Goal: Task Accomplishment & Management: Use online tool/utility

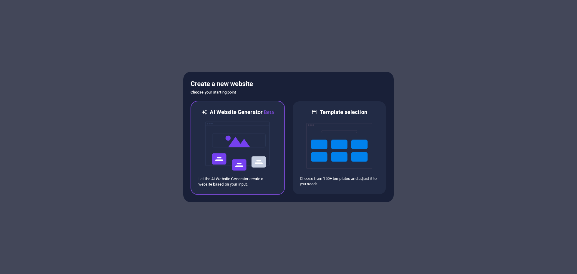
click at [214, 126] on img at bounding box center [238, 146] width 66 height 60
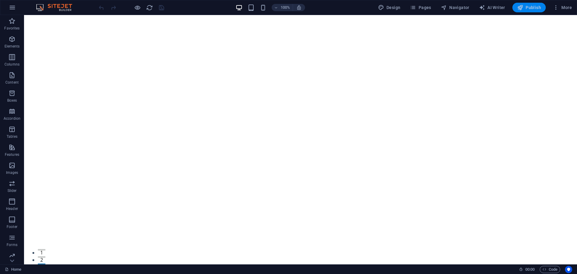
click at [531, 6] on span "Publish" at bounding box center [530, 8] width 24 height 6
drag, startPoint x: 299, startPoint y: 18, endPoint x: 173, endPoint y: 13, distance: 126.4
click at [299, 18] on div "+" at bounding box center [301, 17] width 12 height 5
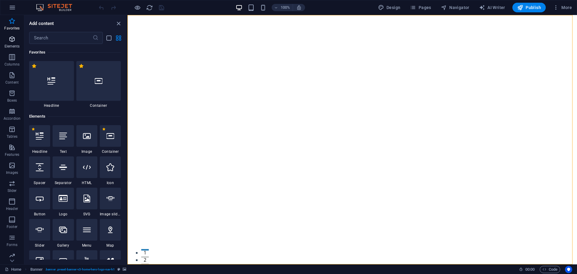
click at [12, 38] on icon "button" at bounding box center [11, 38] width 7 height 7
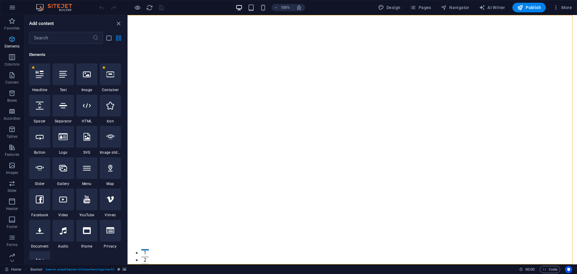
scroll to position [64, 0]
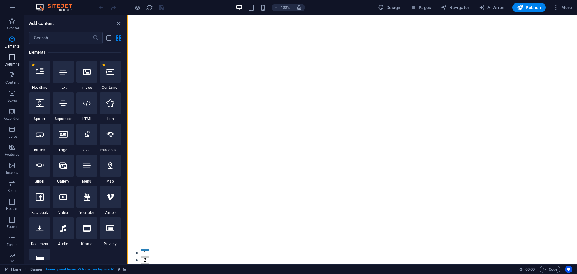
click at [14, 60] on icon "button" at bounding box center [11, 57] width 7 height 7
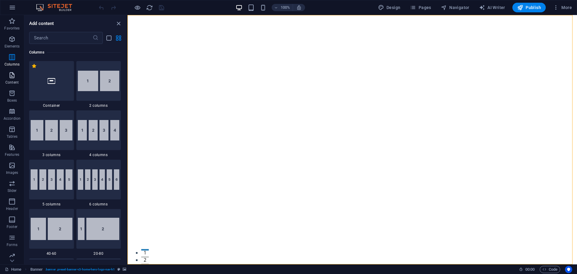
click at [11, 75] on icon "button" at bounding box center [11, 75] width 7 height 7
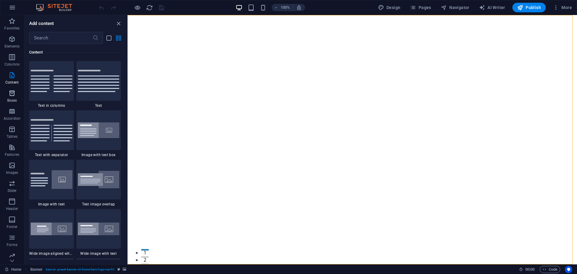
click at [11, 93] on icon "button" at bounding box center [11, 93] width 7 height 7
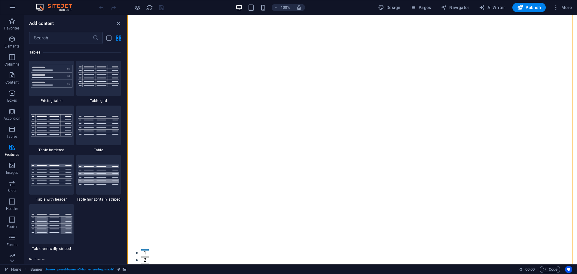
scroll to position [2381, 0]
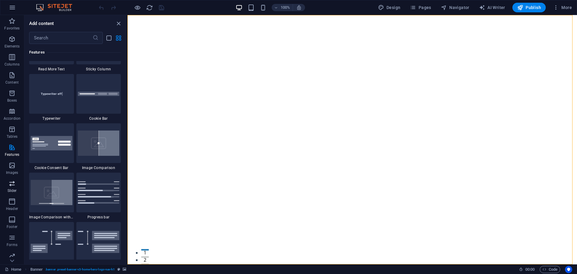
click at [11, 179] on button "Slider" at bounding box center [12, 186] width 24 height 18
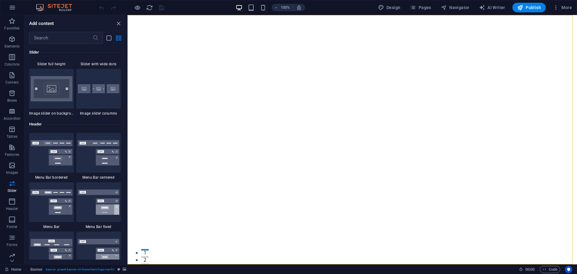
scroll to position [3560, 0]
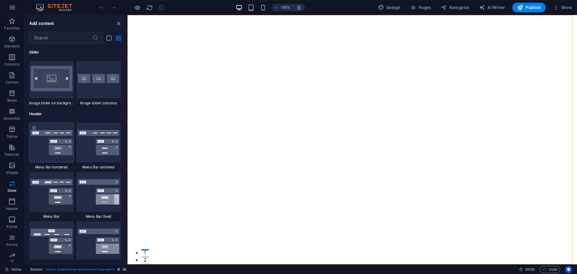
click at [58, 133] on img at bounding box center [52, 142] width 42 height 25
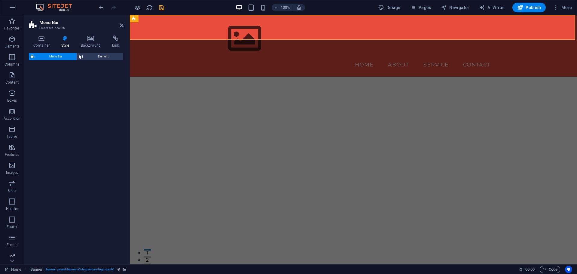
select select "rem"
select select "preset-menu-v2-border"
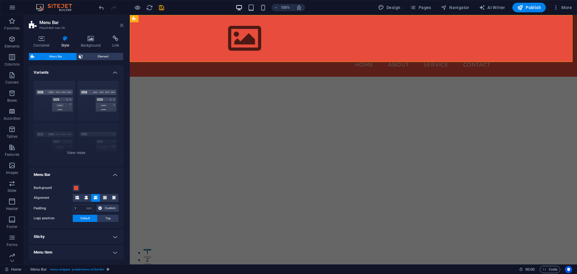
click at [122, 25] on icon at bounding box center [122, 25] width 4 height 5
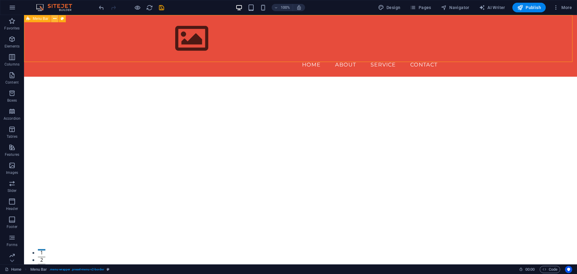
click at [54, 20] on icon at bounding box center [54, 19] width 3 height 6
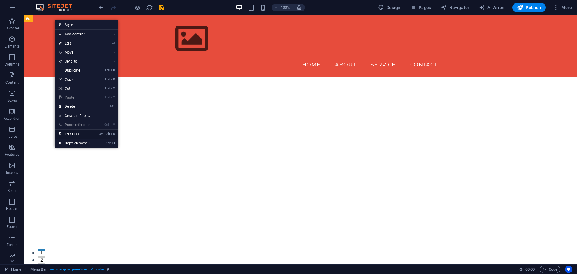
click at [77, 135] on link "Ctrl Alt C Edit CSS" at bounding box center [75, 134] width 40 height 9
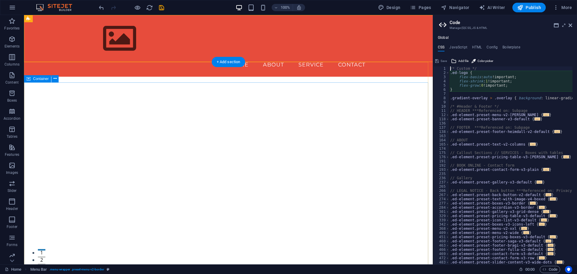
type textarea "@include menu-v2("
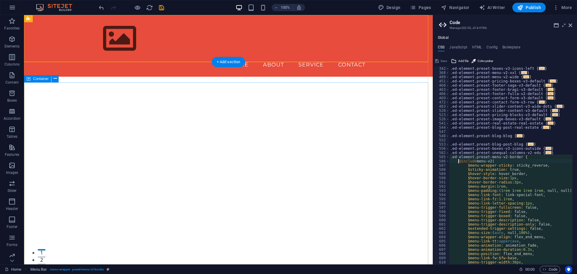
scroll to position [156, 0]
click at [570, 26] on icon at bounding box center [571, 25] width 4 height 5
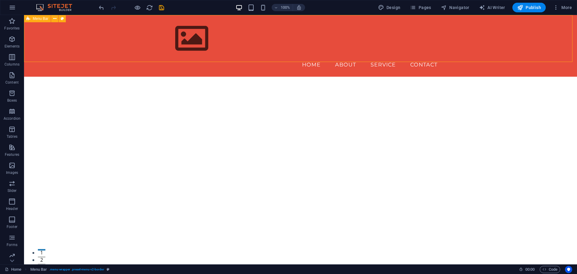
click at [38, 19] on span "Menu Bar" at bounding box center [41, 19] width 16 height 4
drag, startPoint x: 38, startPoint y: 19, endPoint x: 7, endPoint y: 64, distance: 55.1
click at [7, 64] on section "Favorites Elements Columns Content Boxes Accordion Tables Features Images Slide…" at bounding box center [288, 139] width 577 height 249
click at [55, 19] on icon at bounding box center [54, 19] width 3 height 6
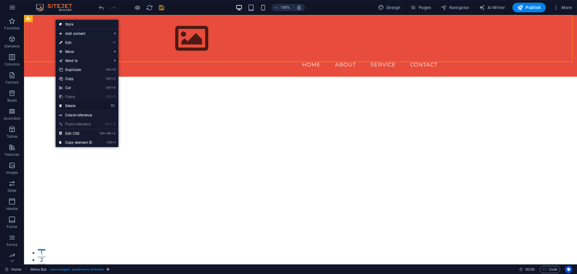
click at [82, 102] on link "⌦ Delete" at bounding box center [76, 105] width 40 height 9
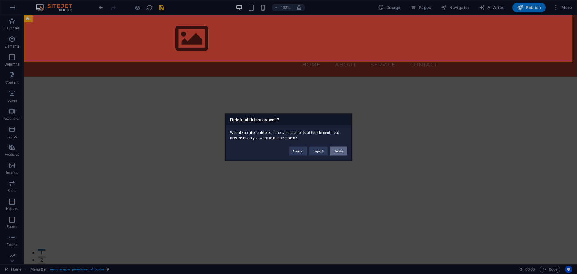
click at [338, 151] on button "Delete" at bounding box center [338, 150] width 17 height 9
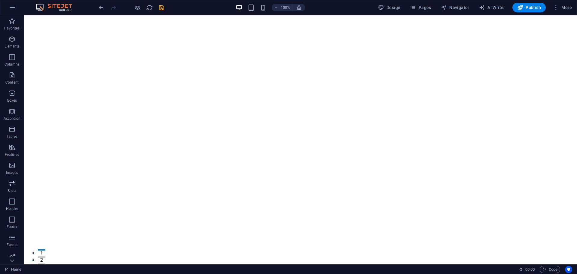
click at [8, 185] on icon "button" at bounding box center [11, 183] width 7 height 7
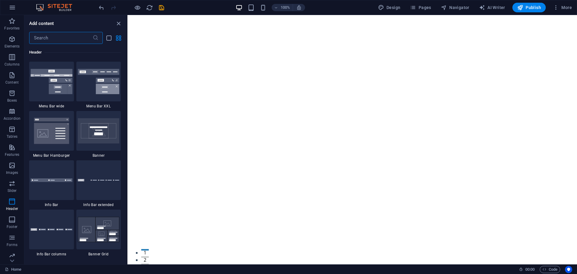
scroll to position [3770, 0]
click at [88, 192] on div at bounding box center [98, 179] width 45 height 40
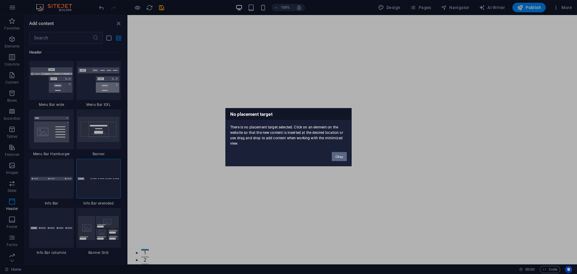
drag, startPoint x: 170, startPoint y: 135, endPoint x: 146, endPoint y: 132, distance: 23.9
click at [170, 135] on div "No placement target There is no placement target selected. Click on an element …" at bounding box center [288, 137] width 577 height 274
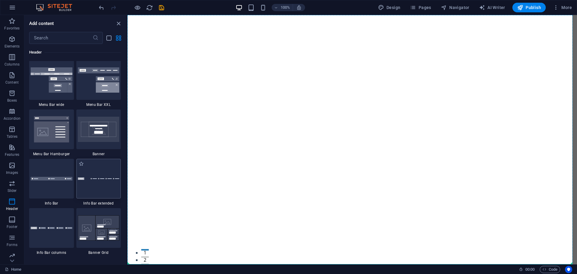
click at [95, 183] on div at bounding box center [98, 179] width 45 height 40
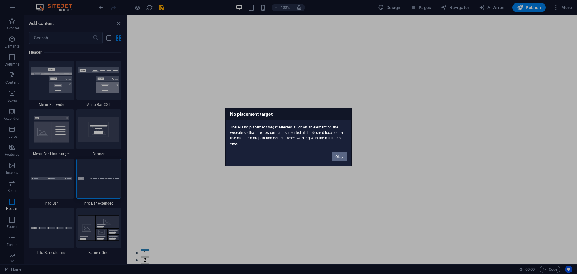
drag, startPoint x: 339, startPoint y: 157, endPoint x: 164, endPoint y: 143, distance: 175.6
click at [339, 157] on button "Okay" at bounding box center [339, 156] width 15 height 9
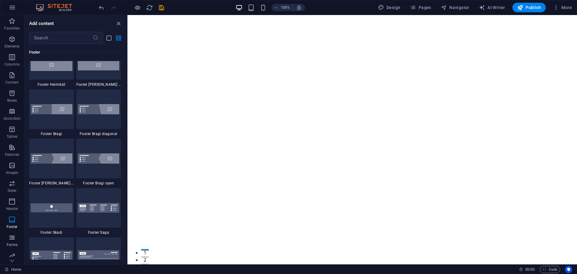
scroll to position [4191, 0]
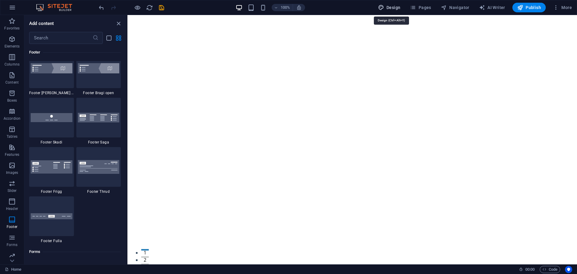
click at [395, 7] on span "Design" at bounding box center [389, 8] width 23 height 6
select select "rem"
select select "200"
select select "px"
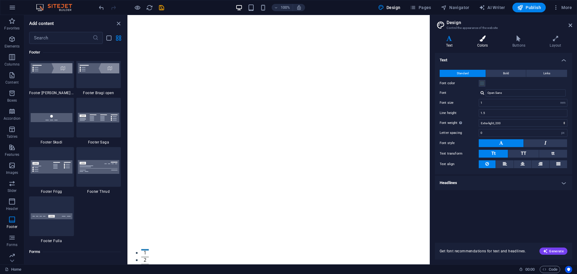
click at [492, 41] on icon at bounding box center [482, 38] width 33 height 6
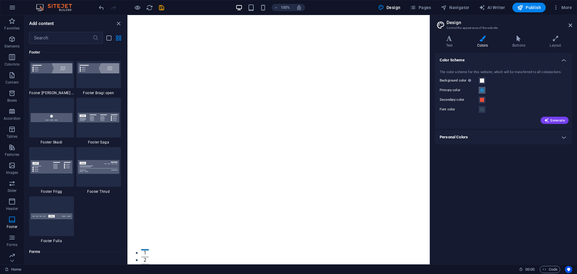
click at [483, 91] on span at bounding box center [482, 90] width 5 height 5
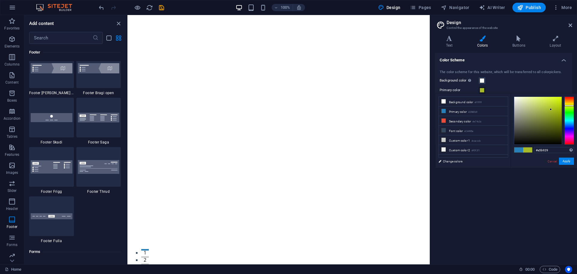
click at [570, 106] on div at bounding box center [570, 121] width 10 height 48
drag, startPoint x: 552, startPoint y: 109, endPoint x: 539, endPoint y: 100, distance: 15.3
click at [539, 100] on div at bounding box center [539, 121] width 48 height 48
drag, startPoint x: 548, startPoint y: 151, endPoint x: 540, endPoint y: 150, distance: 8.5
click at [540, 150] on input "#dced72" at bounding box center [554, 150] width 40 height 6
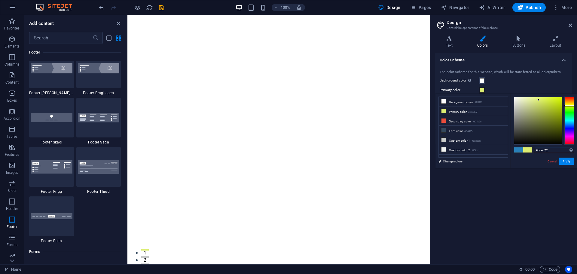
drag, startPoint x: 538, startPoint y: 150, endPoint x: 570, endPoint y: 154, distance: 32.1
click at [570, 154] on div "#dced72 Supported formats #0852ed rgb(8, 82, 237) rgba(8, 82, 237, 90%) hsv(221…" at bounding box center [544, 175] width 66 height 162
paste input "e53524"
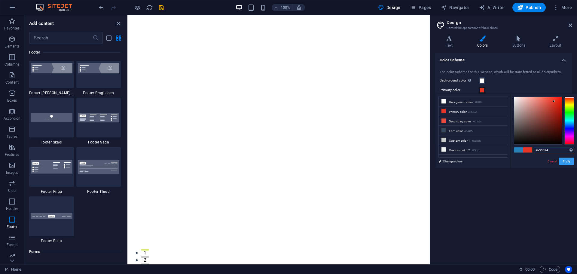
type input "#e53524"
click at [570, 160] on button "Apply" at bounding box center [566, 161] width 15 height 7
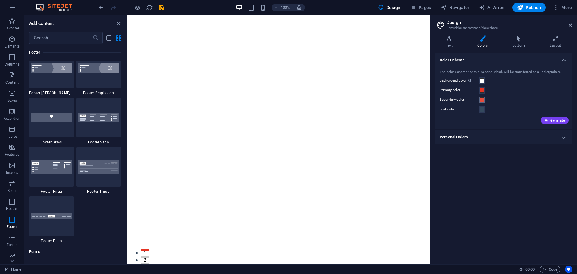
click at [481, 100] on span at bounding box center [482, 99] width 5 height 5
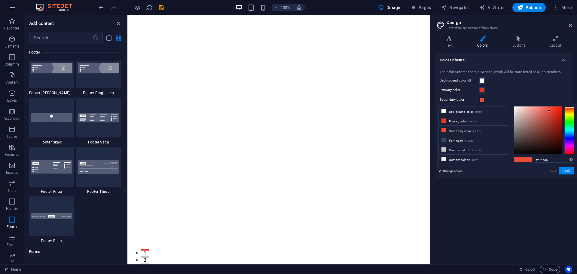
type input "#ffffff"
drag, startPoint x: 448, startPoint y: 96, endPoint x: 291, endPoint y: 76, distance: 157.9
click at [419, 91] on body "artidea.com.ua Home Favorites Elements Columns Content Boxes Accordion Tables F…" at bounding box center [288, 137] width 577 height 274
click at [564, 171] on button "Apply" at bounding box center [566, 170] width 15 height 7
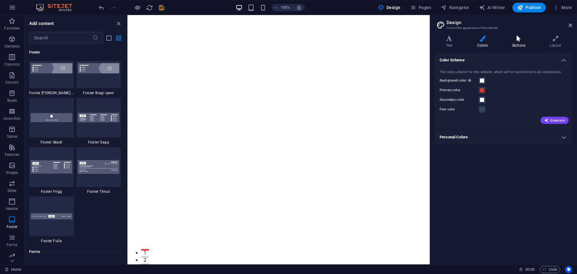
click at [520, 43] on h4 "Buttons" at bounding box center [520, 41] width 37 height 13
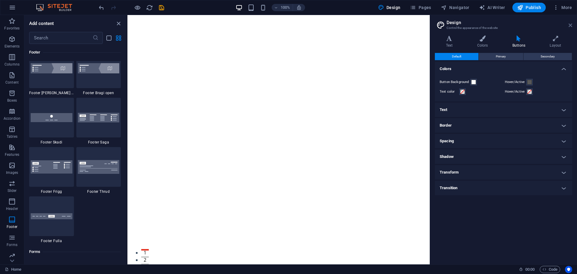
click at [569, 27] on icon at bounding box center [571, 25] width 4 height 5
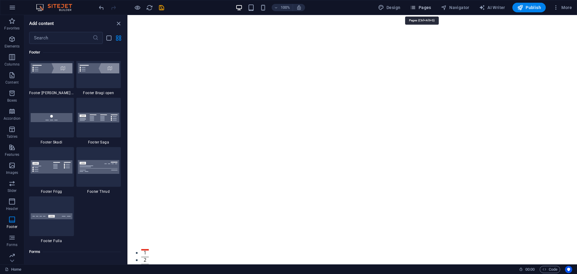
click at [422, 6] on span "Pages" at bounding box center [420, 8] width 21 height 6
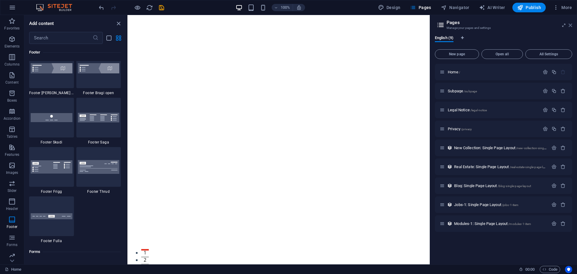
click at [572, 25] on icon at bounding box center [571, 25] width 4 height 5
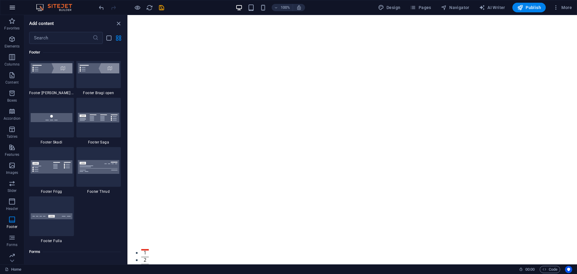
click at [16, 6] on icon "button" at bounding box center [12, 7] width 7 height 7
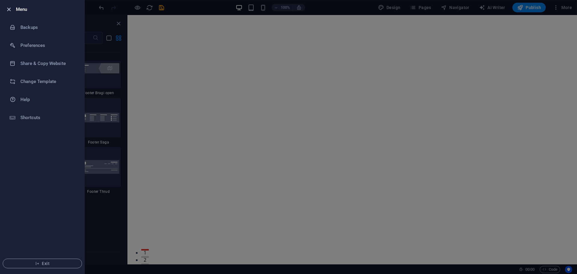
click at [8, 8] on icon "button" at bounding box center [8, 9] width 7 height 7
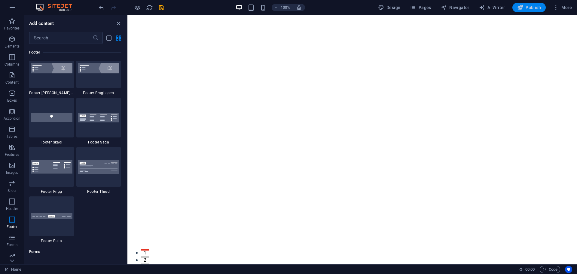
click at [540, 9] on span "Publish" at bounding box center [530, 8] width 24 height 6
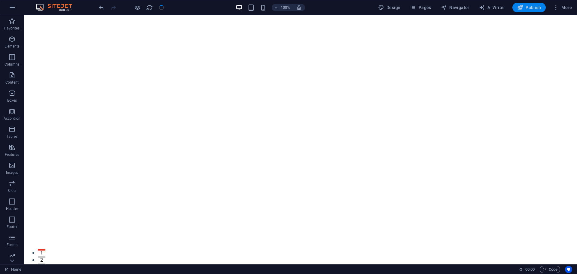
checkbox input "false"
click at [533, 6] on span "Publish" at bounding box center [530, 8] width 24 height 6
click at [55, 34] on icon at bounding box center [55, 32] width 3 height 6
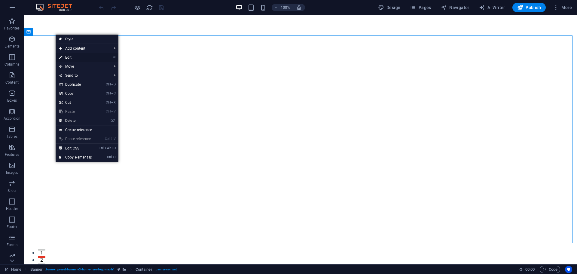
click at [82, 57] on link "⏎ Edit" at bounding box center [76, 57] width 40 height 9
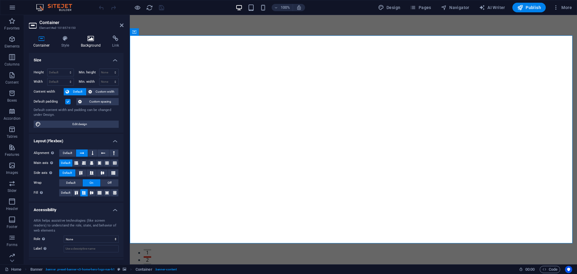
drag, startPoint x: 90, startPoint y: 45, endPoint x: 105, endPoint y: 42, distance: 14.7
click at [90, 45] on h4 "Background" at bounding box center [92, 41] width 32 height 13
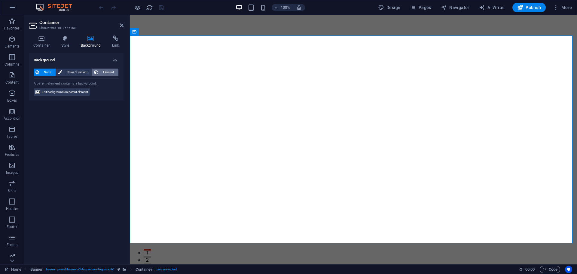
click at [98, 74] on icon at bounding box center [96, 72] width 4 height 7
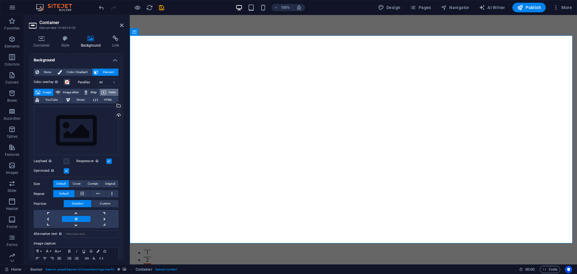
click at [104, 92] on icon at bounding box center [103, 92] width 5 height 7
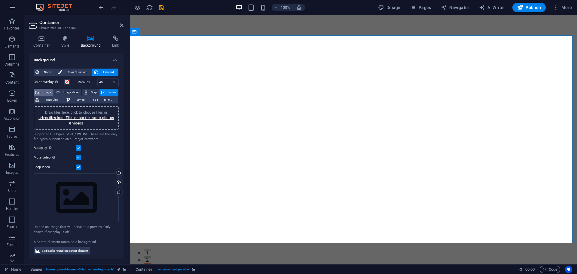
click at [46, 89] on span "Image" at bounding box center [47, 92] width 10 height 7
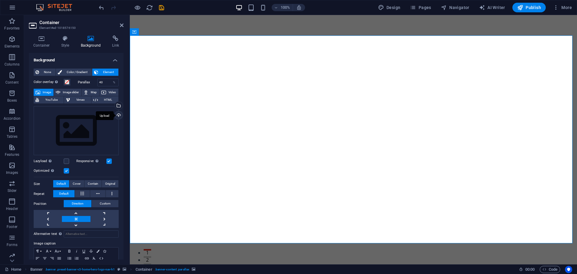
click at [117, 115] on div "Upload" at bounding box center [118, 115] width 9 height 9
click at [81, 131] on div "Drag files here, click to choose files or select files from Files or our free s…" at bounding box center [76, 130] width 85 height 49
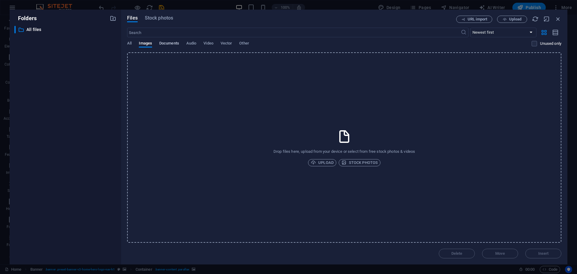
click at [171, 45] on span "Documents" at bounding box center [169, 44] width 20 height 8
click at [319, 160] on span "Upload" at bounding box center [322, 162] width 23 height 7
click at [149, 43] on span "Images" at bounding box center [145, 44] width 13 height 8
click at [318, 163] on span "Upload" at bounding box center [322, 162] width 23 height 7
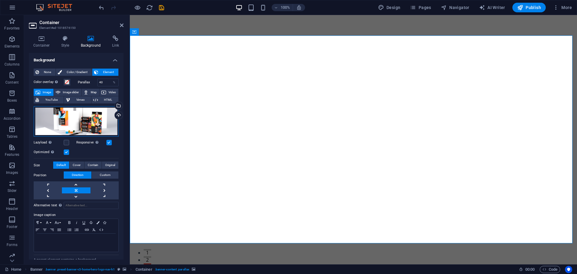
click at [85, 134] on div "Drag files here, click to choose files or select files from Files or our free s…" at bounding box center [76, 121] width 85 height 30
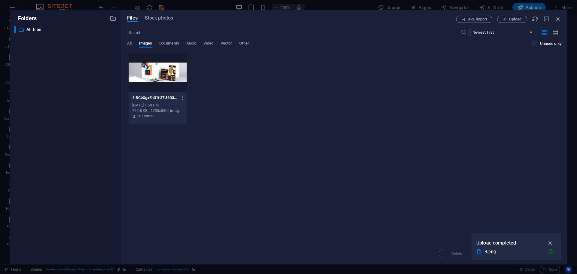
click at [158, 74] on div at bounding box center [158, 72] width 58 height 39
click at [159, 75] on div "1" at bounding box center [158, 72] width 58 height 39
click at [165, 74] on div at bounding box center [158, 72] width 58 height 39
click at [550, 242] on icon "button" at bounding box center [550, 243] width 7 height 7
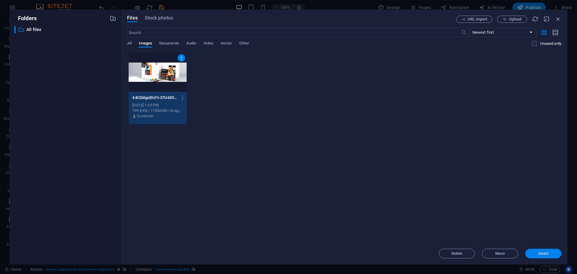
drag, startPoint x: 554, startPoint y: 254, endPoint x: 378, endPoint y: 242, distance: 176.3
click at [554, 254] on span "Insert" at bounding box center [543, 254] width 31 height 4
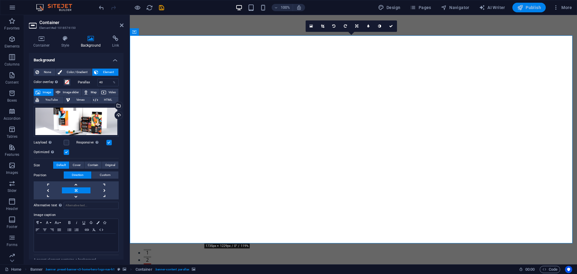
click at [539, 5] on span "Publish" at bounding box center [530, 8] width 24 height 6
checkbox input "false"
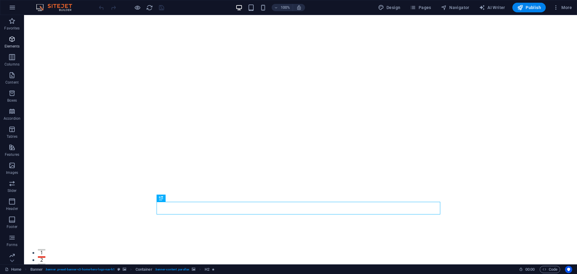
click at [9, 43] on span "Elements" at bounding box center [12, 42] width 24 height 14
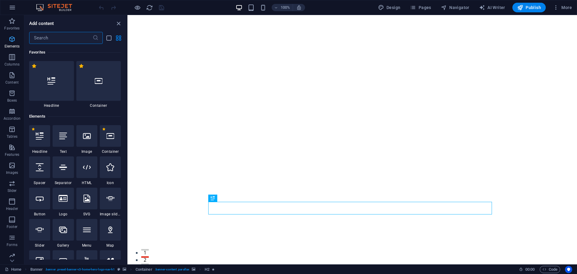
scroll to position [64, 0]
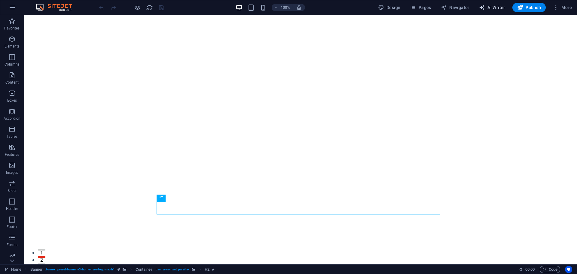
click at [500, 11] on button "AI Writer" at bounding box center [492, 8] width 31 height 10
select select "English"
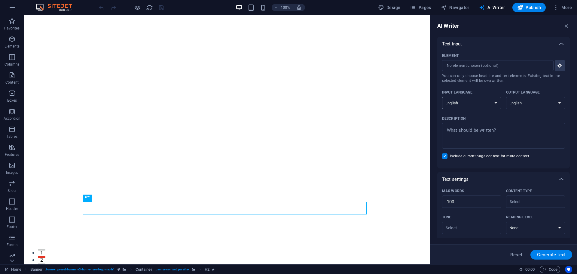
click at [482, 101] on select "Albanian Arabic Armenian Awadhi Azerbaijani Bashkir Basque Belarusian Bengali B…" at bounding box center [471, 103] width 59 height 12
select select "Ukrainian"
click at [442, 97] on select "Albanian Arabic Armenian Awadhi Azerbaijani Bashkir Basque Belarusian Bengali B…" at bounding box center [471, 103] width 59 height 12
click at [539, 100] on select "Albanian Arabic Armenian Awadhi Azerbaijani Bashkir Basque Belarusian Bengali B…" at bounding box center [535, 103] width 59 height 12
select select "Ukrainian"
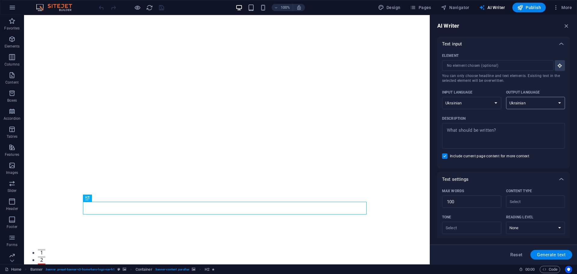
click at [506, 97] on select "Albanian Arabic Armenian Awadhi Azerbaijani Bashkir Basque Belarusian Bengali B…" at bounding box center [535, 103] width 59 height 12
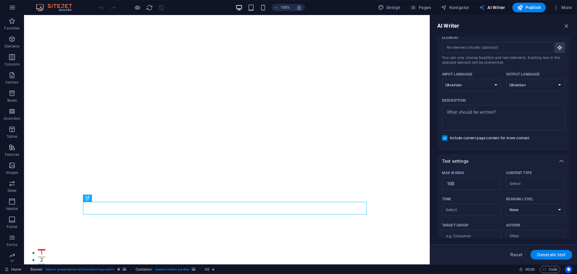
scroll to position [84, 0]
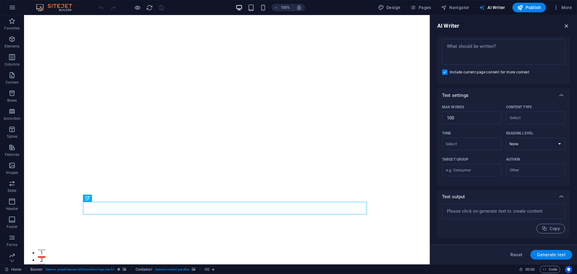
click at [569, 27] on icon "button" at bounding box center [567, 26] width 7 height 7
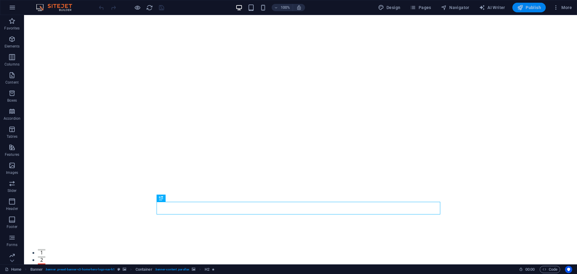
click at [531, 7] on span "Publish" at bounding box center [530, 8] width 24 height 6
click at [12, 43] on span "Elements" at bounding box center [12, 42] width 24 height 14
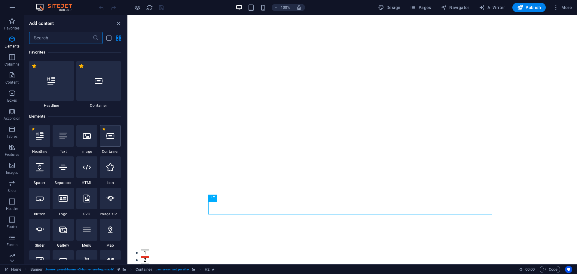
scroll to position [64, 0]
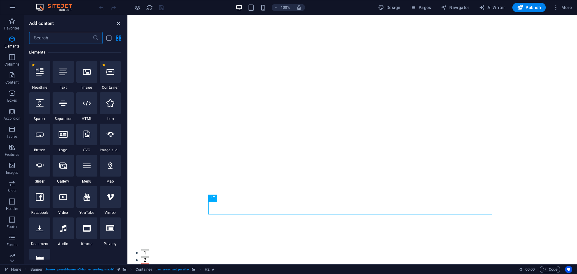
click at [121, 22] on icon "close panel" at bounding box center [118, 23] width 7 height 7
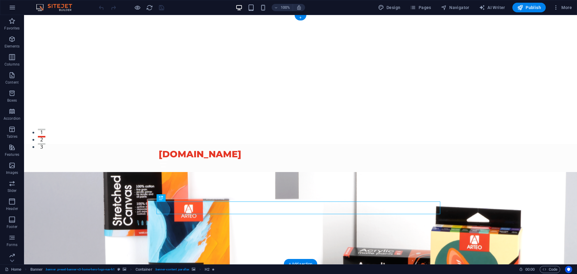
scroll to position [0, 0]
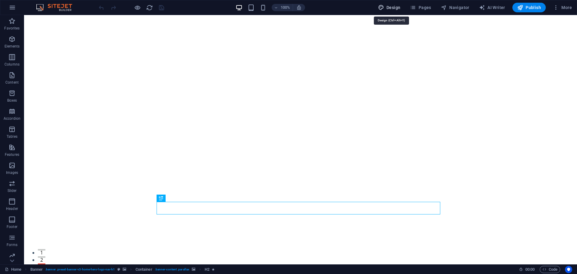
click at [395, 5] on span "Design" at bounding box center [389, 8] width 23 height 6
select select "rem"
select select "200"
select select "px"
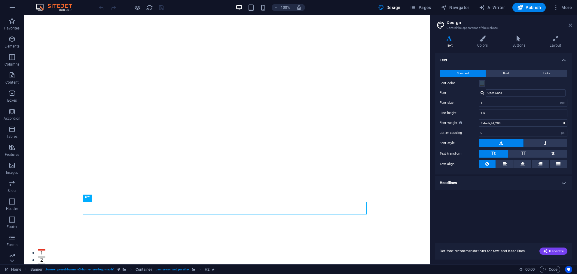
drag, startPoint x: 569, startPoint y: 25, endPoint x: 423, endPoint y: 8, distance: 147.1
click at [569, 25] on icon at bounding box center [571, 25] width 4 height 5
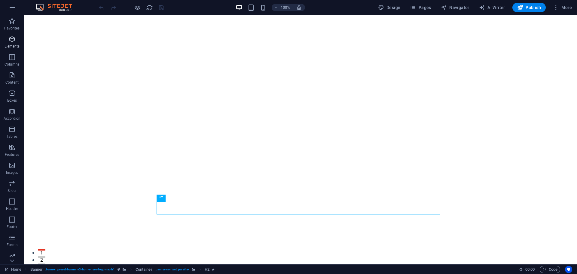
click at [10, 38] on icon "button" at bounding box center [11, 38] width 7 height 7
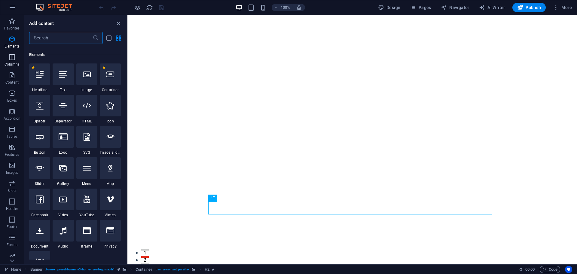
scroll to position [64, 0]
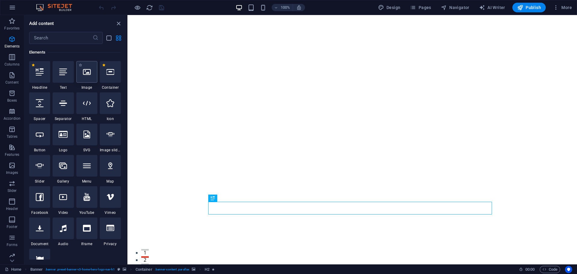
click at [91, 76] on div at bounding box center [86, 72] width 21 height 22
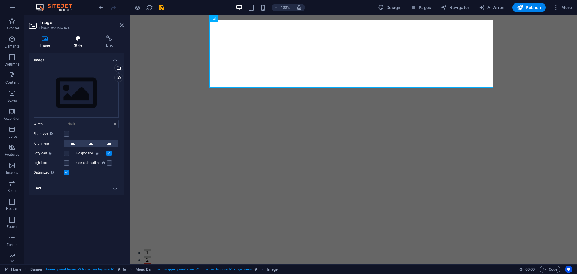
click at [81, 41] on icon at bounding box center [77, 38] width 29 height 6
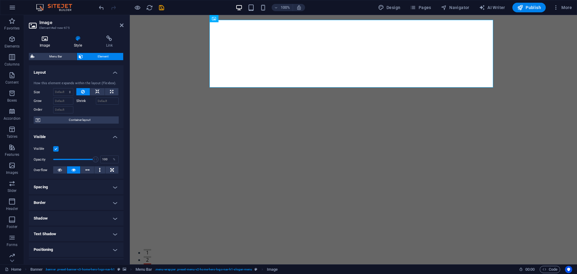
click at [40, 40] on icon at bounding box center [45, 38] width 32 height 6
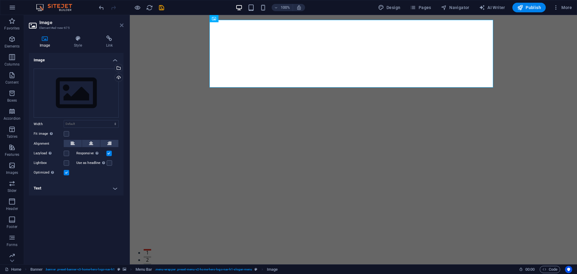
click at [121, 24] on icon at bounding box center [122, 25] width 4 height 5
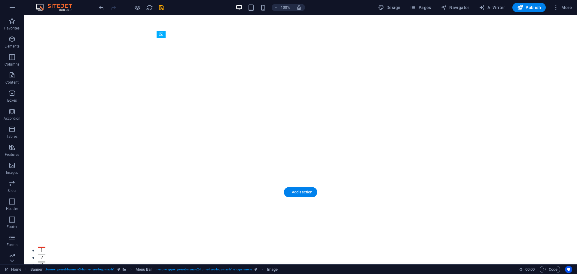
scroll to position [0, 0]
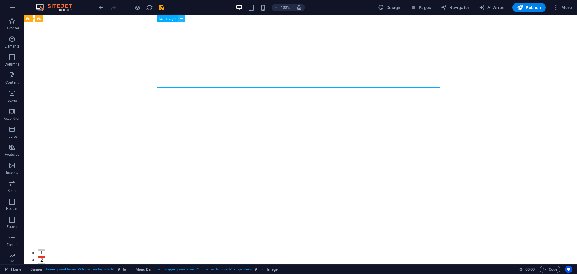
click at [182, 20] on icon at bounding box center [181, 19] width 3 height 6
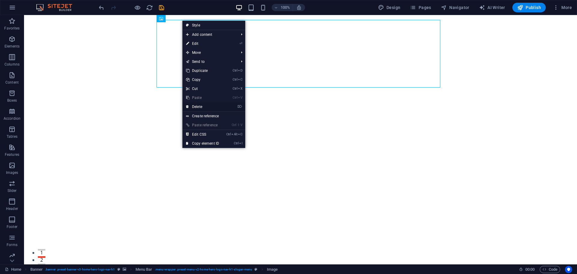
click at [206, 108] on link "⌦ Delete" at bounding box center [203, 106] width 40 height 9
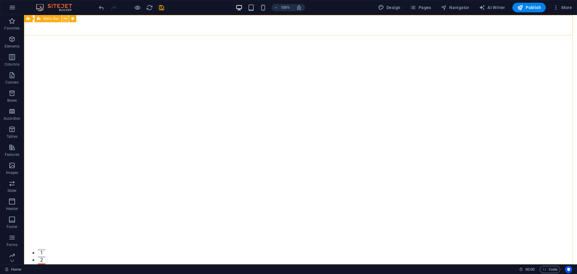
click at [66, 18] on icon at bounding box center [65, 19] width 3 height 6
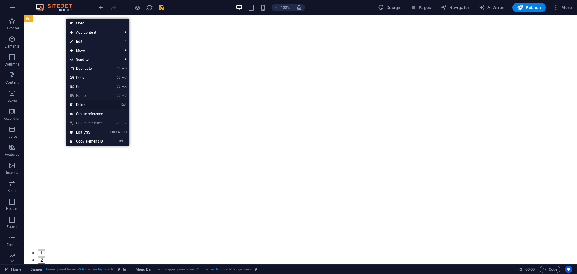
click at [103, 105] on link "⌦ Delete" at bounding box center [86, 104] width 40 height 9
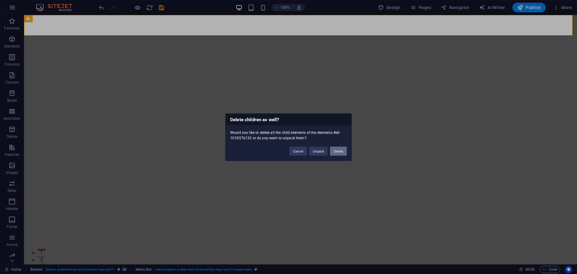
click at [336, 151] on button "Delete" at bounding box center [338, 150] width 17 height 9
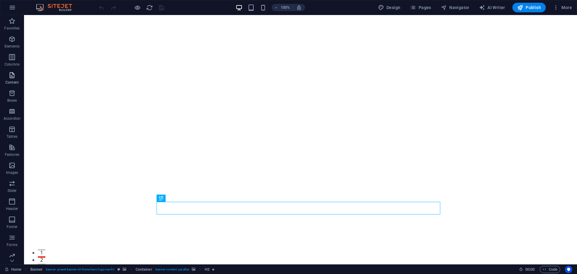
click at [10, 78] on icon "button" at bounding box center [11, 75] width 7 height 7
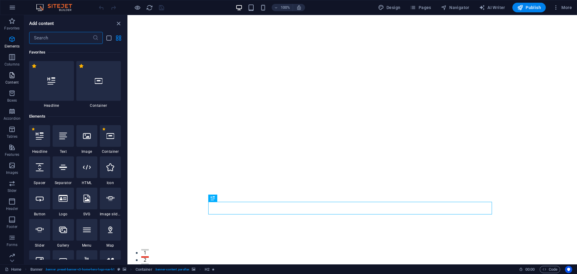
scroll to position [1052, 0]
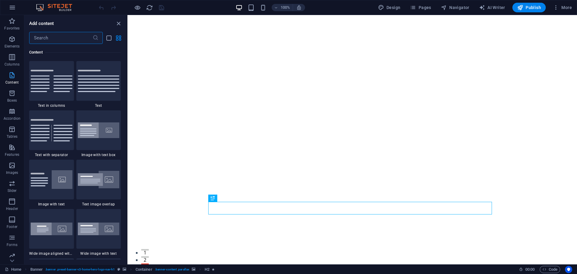
click at [10, 78] on icon "button" at bounding box center [11, 75] width 7 height 7
click at [117, 24] on icon "close panel" at bounding box center [118, 23] width 7 height 7
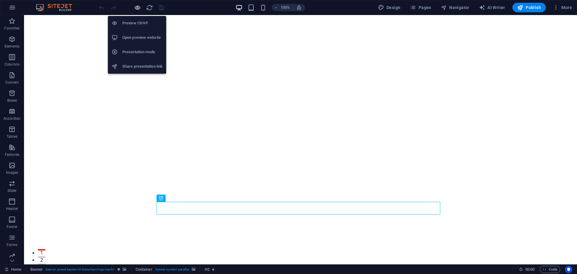
click at [139, 6] on icon "button" at bounding box center [137, 7] width 7 height 7
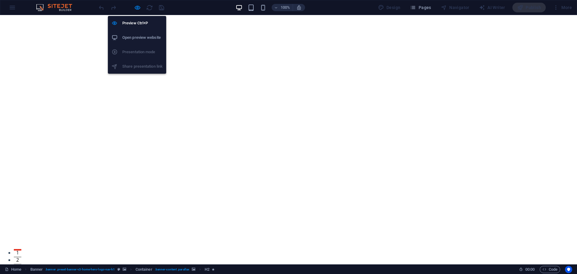
click at [129, 36] on h6 "Open preview website" at bounding box center [142, 37] width 40 height 7
click at [138, 6] on icon "button" at bounding box center [137, 7] width 7 height 7
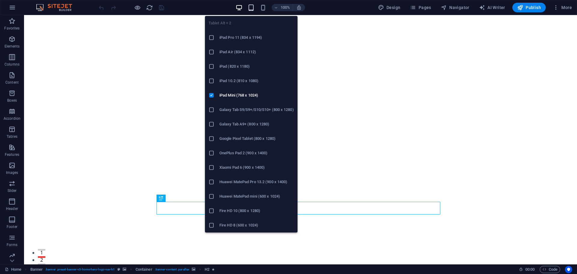
click at [253, 6] on icon "button" at bounding box center [251, 7] width 7 height 7
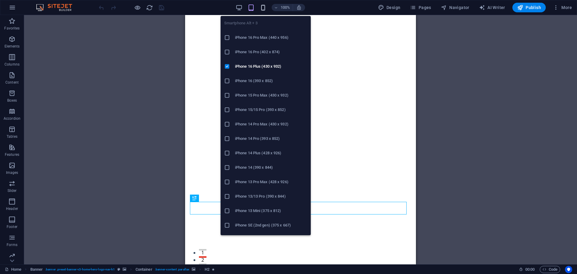
click at [263, 8] on icon "button" at bounding box center [263, 7] width 7 height 7
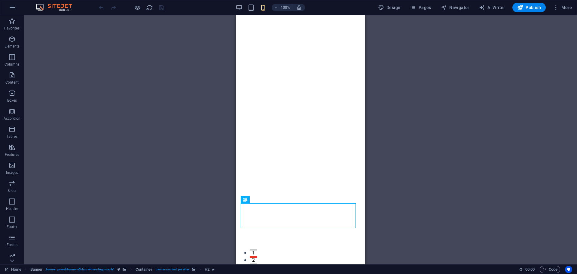
click at [467, 121] on div "Drag here to replace the existing content. Press “Ctrl” if you want to create a…" at bounding box center [300, 139] width 553 height 249
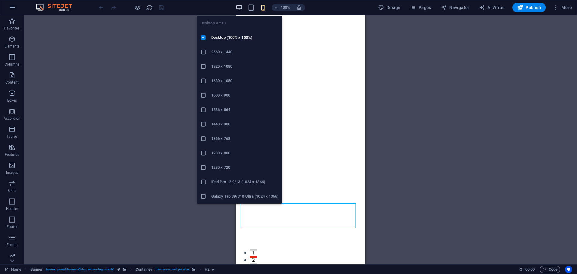
click at [240, 6] on icon "button" at bounding box center [239, 7] width 7 height 7
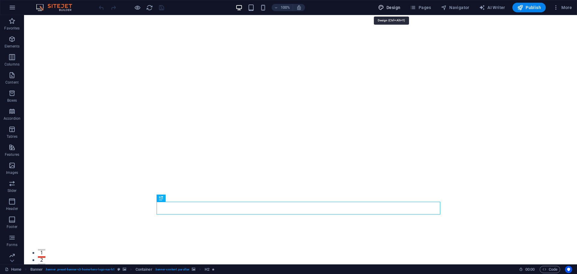
drag, startPoint x: 390, startPoint y: 6, endPoint x: 395, endPoint y: 12, distance: 7.5
click at [390, 6] on span "Design" at bounding box center [389, 8] width 23 height 6
select select "rem"
select select "200"
select select "px"
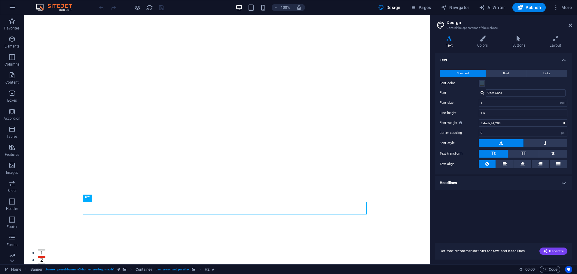
click at [509, 183] on h4 "Headlines" at bounding box center [503, 183] width 137 height 14
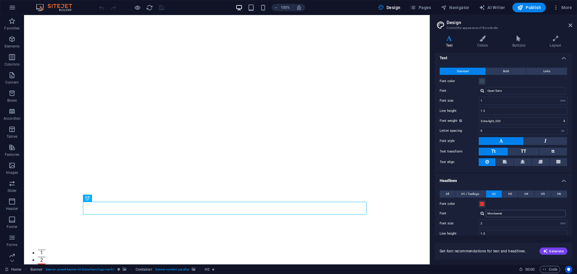
scroll to position [0, 0]
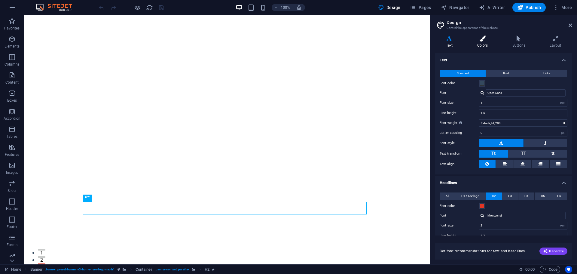
click at [489, 46] on h4 "Colors" at bounding box center [483, 41] width 35 height 13
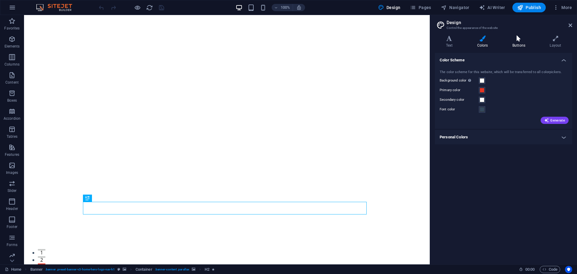
click at [533, 40] on icon at bounding box center [519, 38] width 35 height 6
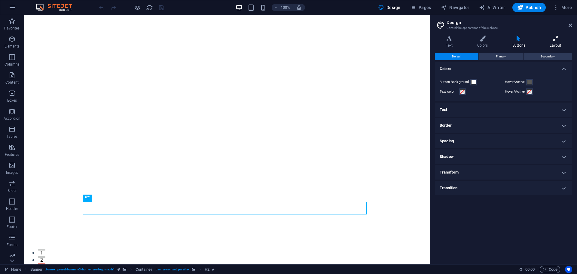
click at [558, 44] on h4 "Layout" at bounding box center [555, 41] width 33 height 13
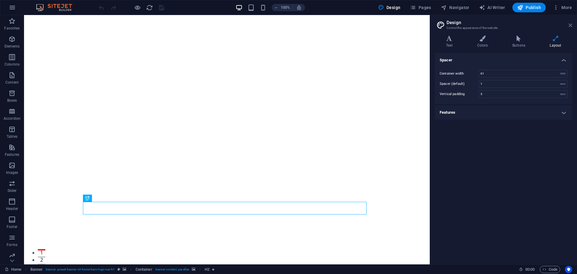
click at [569, 26] on icon at bounding box center [571, 25] width 4 height 5
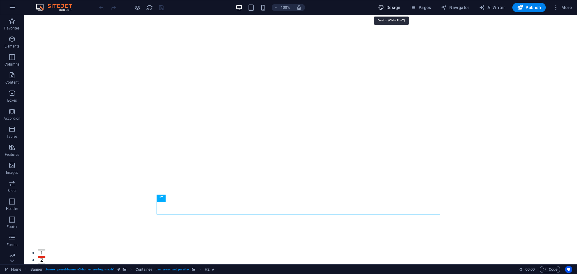
click at [393, 6] on span "Design" at bounding box center [389, 8] width 23 height 6
select select "rem"
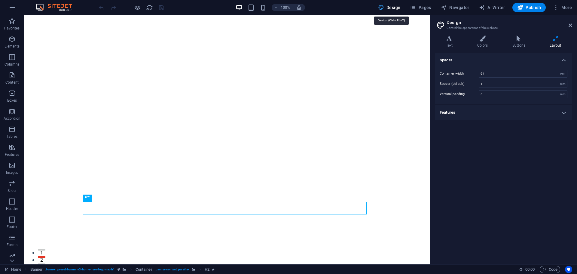
click at [393, 6] on span "Design" at bounding box center [389, 8] width 23 height 6
click at [570, 25] on icon at bounding box center [571, 25] width 4 height 5
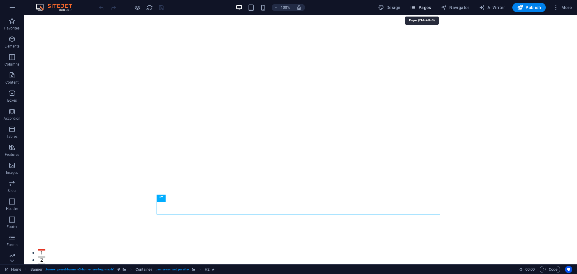
click at [423, 8] on span "Pages" at bounding box center [420, 8] width 21 height 6
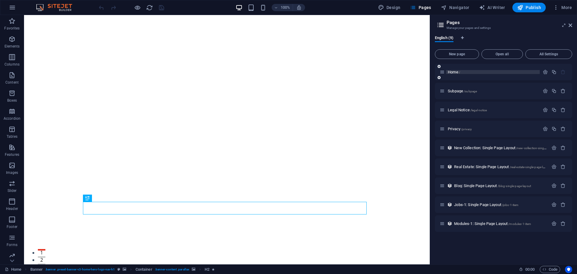
click at [490, 73] on p "Home /" at bounding box center [493, 72] width 90 height 4
click at [455, 71] on span "Home /" at bounding box center [454, 72] width 12 height 5
click at [469, 72] on p "Home /" at bounding box center [493, 72] width 90 height 4
click at [546, 71] on icon "button" at bounding box center [545, 71] width 5 height 5
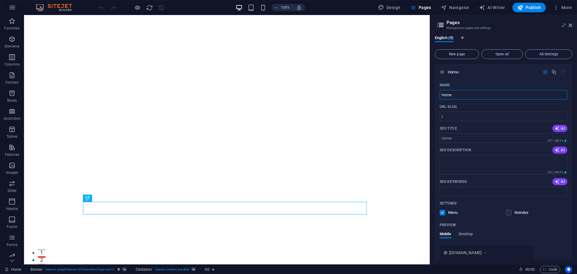
drag, startPoint x: 496, startPoint y: 111, endPoint x: 408, endPoint y: 89, distance: 90.7
click at [451, 98] on input "Home" at bounding box center [504, 95] width 128 height 10
click at [438, 97] on div "Name Home ​ URL SLUG / ​ SEO Title AI ​ 357 / 580 Px SEO Description AI ​ 233 /…" at bounding box center [503, 196] width 137 height 232
click at [456, 94] on input "Home" at bounding box center [504, 95] width 128 height 10
click at [444, 92] on input "Home" at bounding box center [504, 95] width 128 height 10
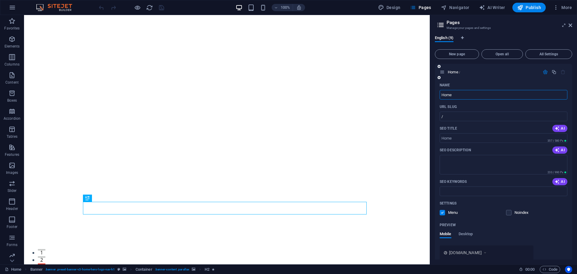
click at [444, 92] on input "Home" at bounding box center [504, 95] width 128 height 10
type input "Головна"
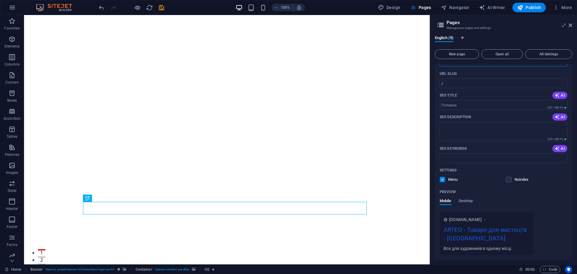
scroll to position [60, 0]
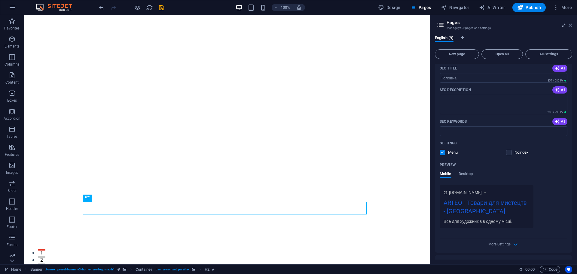
drag, startPoint x: 516, startPoint y: 4, endPoint x: 570, endPoint y: 26, distance: 57.8
click at [570, 26] on icon at bounding box center [571, 25] width 4 height 5
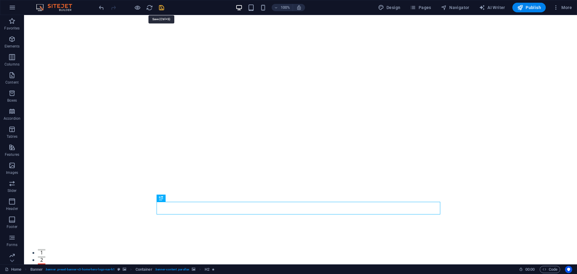
click at [161, 8] on icon "save" at bounding box center [161, 7] width 7 height 7
checkbox input "false"
click at [11, 63] on p "Columns" at bounding box center [12, 64] width 15 height 5
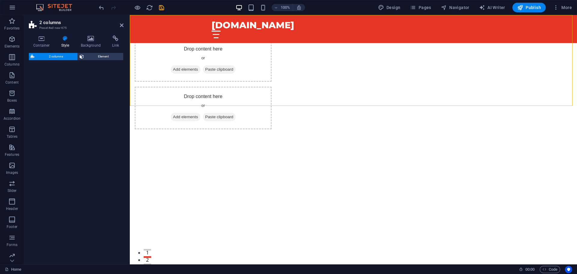
scroll to position [150, 0]
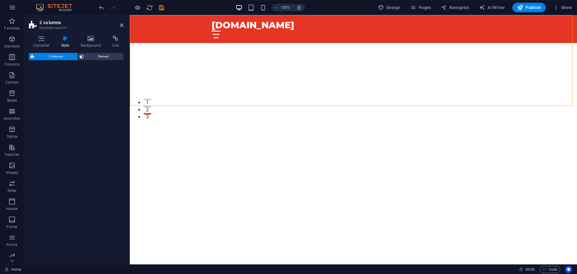
select select "rem"
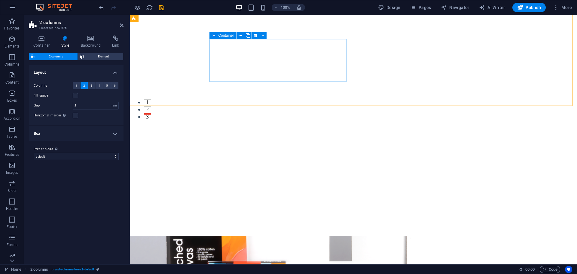
scroll to position [0, 0]
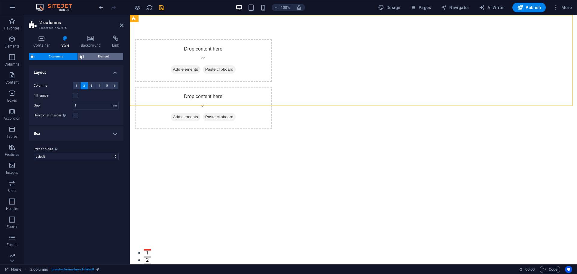
click at [113, 59] on span "Element" at bounding box center [104, 56] width 36 height 7
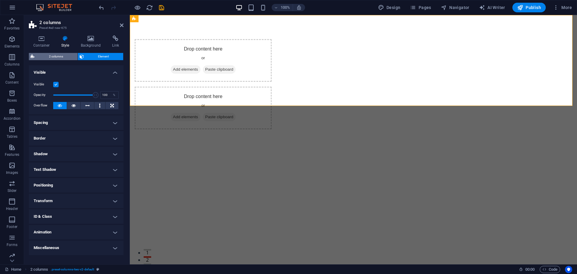
click at [61, 58] on span "2 columns" at bounding box center [55, 56] width 39 height 7
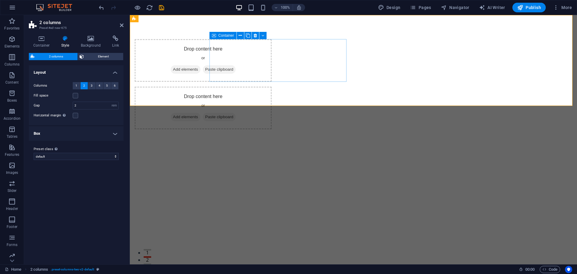
click at [201, 72] on span "Add elements" at bounding box center [186, 69] width 30 height 8
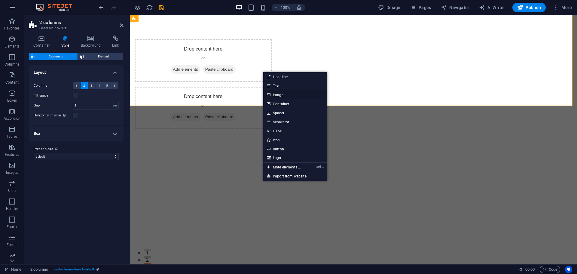
click at [297, 96] on link "Image" at bounding box center [295, 94] width 64 height 9
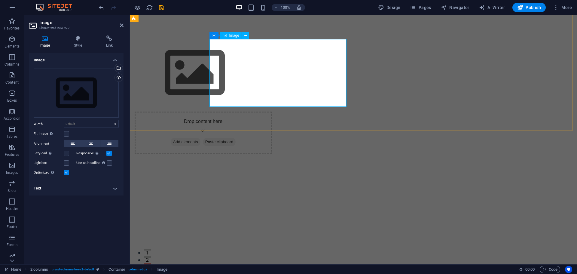
click at [268, 76] on figure at bounding box center [203, 73] width 137 height 68
click at [234, 34] on span "Image" at bounding box center [234, 36] width 10 height 4
click at [63, 78] on div "Drag files here, click to choose files or select files from Files or our free s…" at bounding box center [76, 93] width 85 height 49
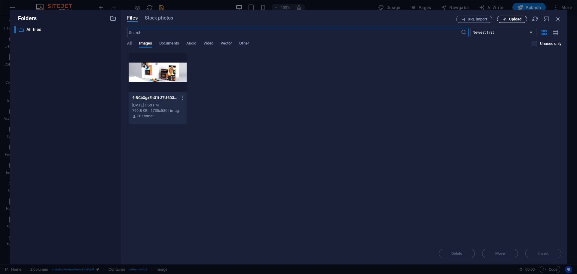
click at [512, 20] on span "Upload" at bounding box center [515, 19] width 12 height 4
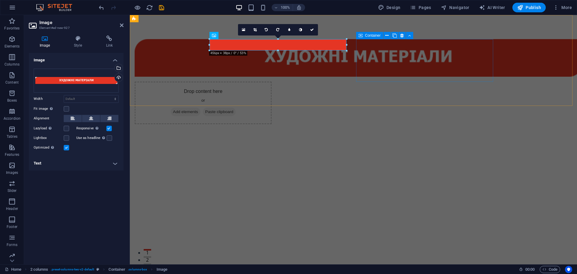
click at [236, 108] on span "Paste clipboard" at bounding box center [219, 112] width 33 height 8
click at [201, 108] on span "Add elements" at bounding box center [186, 112] width 30 height 8
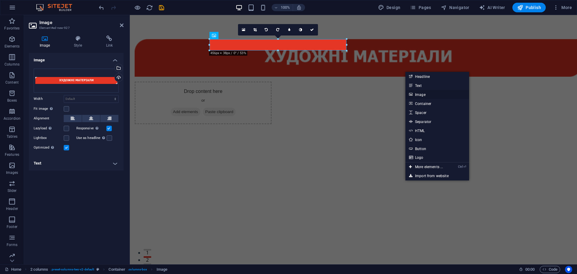
click at [430, 96] on link "Image" at bounding box center [438, 94] width 64 height 9
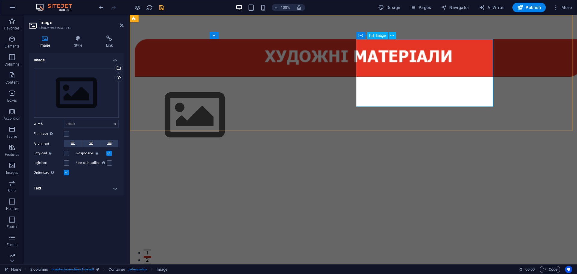
click at [272, 81] on figure at bounding box center [203, 115] width 137 height 68
click at [119, 79] on div "Upload" at bounding box center [118, 78] width 9 height 9
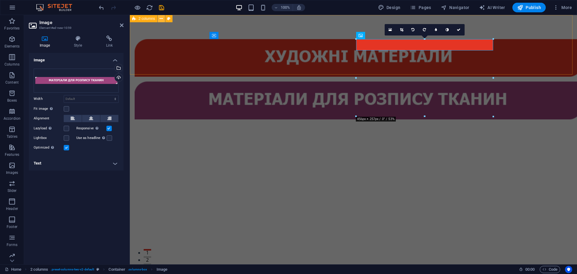
click at [161, 18] on icon at bounding box center [161, 19] width 3 height 6
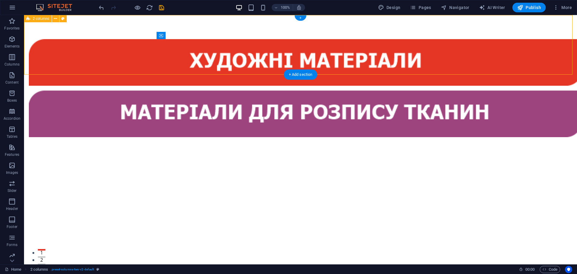
click at [531, 63] on div at bounding box center [300, 88] width 553 height 146
click at [55, 18] on icon at bounding box center [55, 19] width 3 height 6
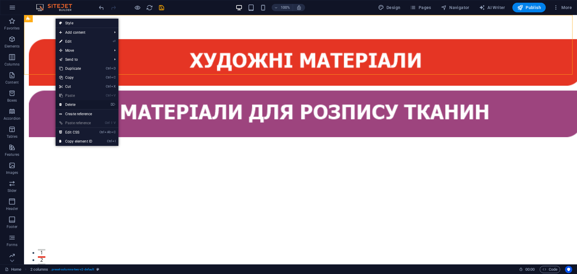
click at [87, 102] on link "⌦ Delete" at bounding box center [76, 104] width 40 height 9
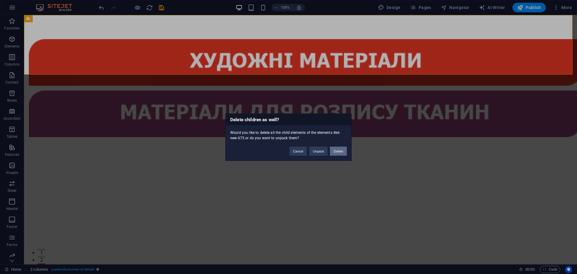
click at [339, 151] on button "Delete" at bounding box center [338, 150] width 17 height 9
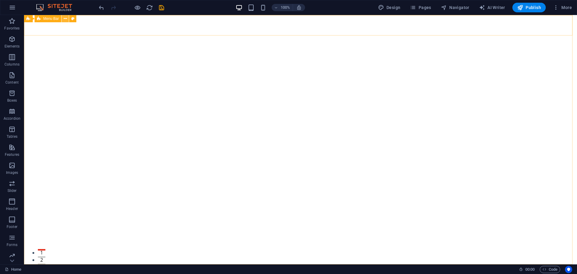
click at [64, 18] on icon at bounding box center [65, 19] width 3 height 6
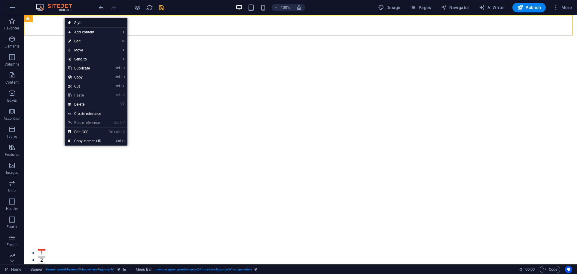
click at [93, 24] on link "Style" at bounding box center [96, 22] width 63 height 9
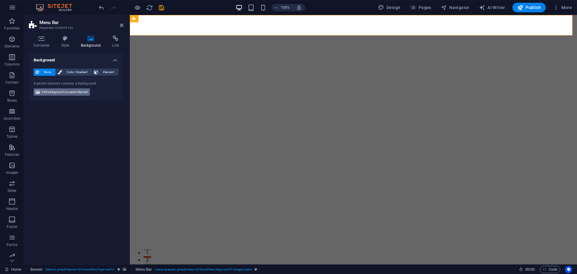
click at [82, 92] on span "Edit background on parent element" at bounding box center [65, 91] width 46 height 7
select select "ms"
select select "s"
select select "progressive"
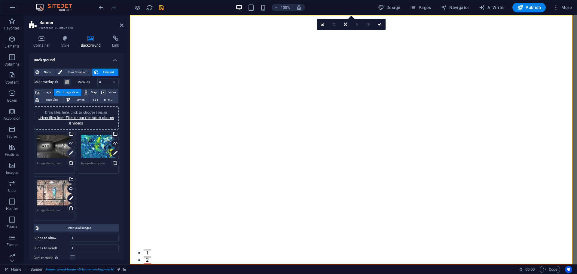
click at [72, 154] on icon at bounding box center [71, 152] width 4 height 7
click at [69, 152] on icon at bounding box center [71, 152] width 4 height 7
click at [115, 145] on div "Upload" at bounding box center [114, 144] width 9 height 9
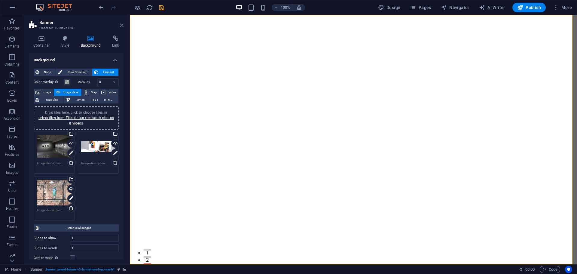
click at [123, 24] on icon at bounding box center [122, 25] width 4 height 5
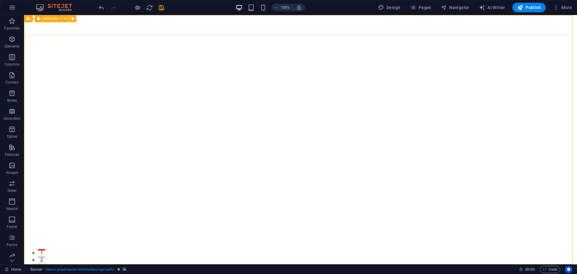
click at [51, 20] on span "Menu Bar" at bounding box center [51, 19] width 16 height 4
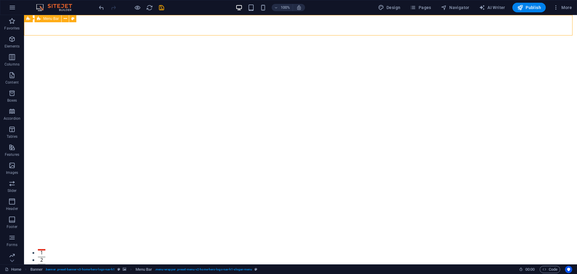
click at [54, 16] on div "Menu Bar" at bounding box center [48, 18] width 27 height 7
click at [72, 20] on icon at bounding box center [72, 19] width 3 height 6
select select "rem"
select select "preset-menu-v2-home-hero-logo-nav-h1-slogan-menu"
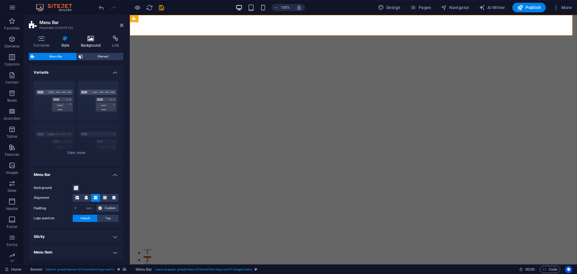
click at [100, 40] on icon at bounding box center [90, 38] width 29 height 6
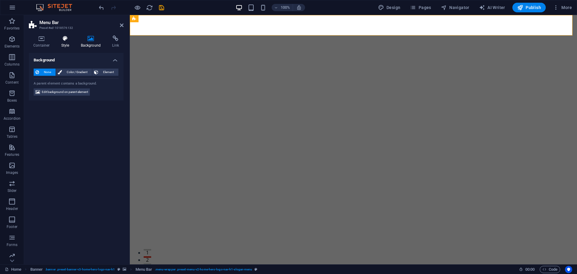
click at [57, 41] on icon at bounding box center [65, 38] width 17 height 6
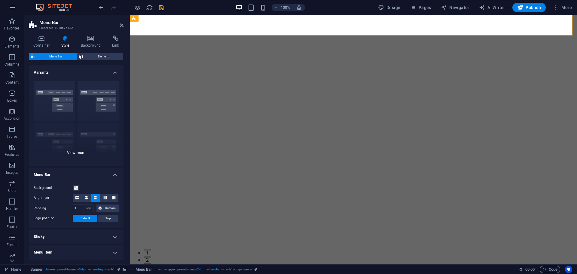
click at [79, 146] on div "Border Centered Default Fixed Loki Trigger Wide XXL" at bounding box center [76, 121] width 95 height 90
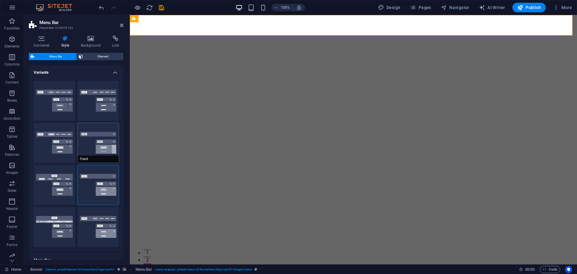
click at [78, 150] on button "Fixed" at bounding box center [99, 143] width 42 height 40
click at [91, 42] on h4 "Background" at bounding box center [92, 41] width 32 height 13
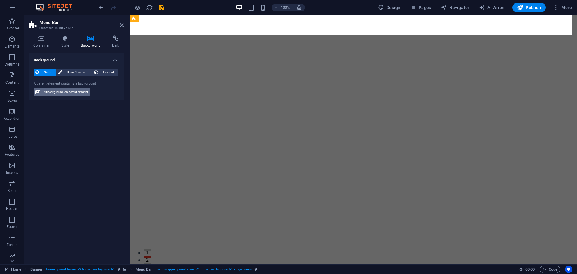
click at [53, 94] on span "Edit background on parent element" at bounding box center [65, 91] width 46 height 7
select select "ms"
select select "s"
select select "progressive"
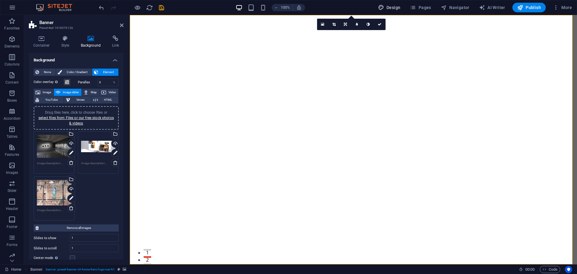
click at [398, 5] on span "Design" at bounding box center [389, 8] width 23 height 6
select select "rem"
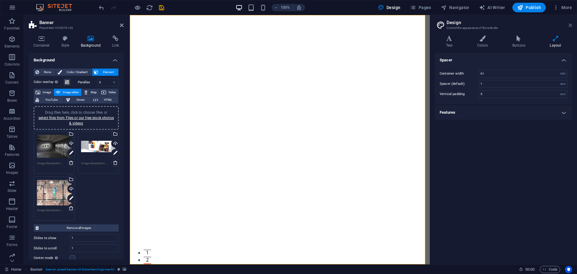
click at [572, 25] on icon at bounding box center [571, 25] width 4 height 5
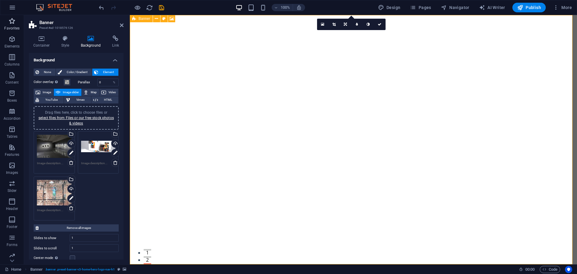
click at [11, 23] on icon "button" at bounding box center [11, 20] width 7 height 7
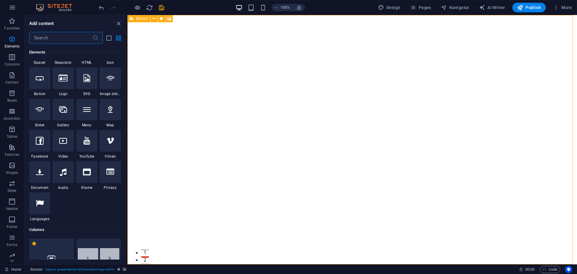
scroll to position [211, 0]
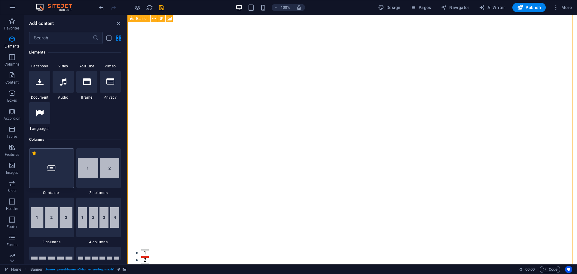
click at [36, 165] on div at bounding box center [51, 168] width 45 height 40
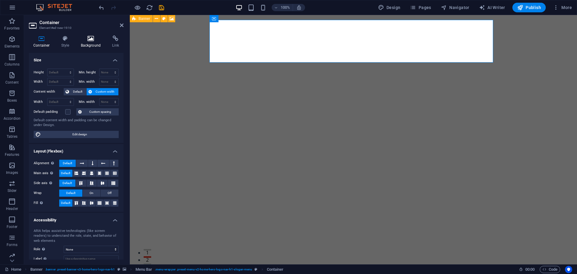
click at [91, 43] on h4 "Background" at bounding box center [92, 41] width 32 height 13
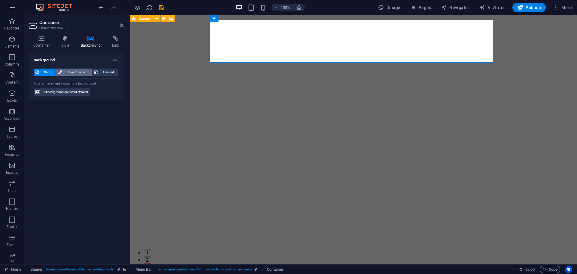
click at [80, 72] on span "Color / Gradient" at bounding box center [77, 72] width 26 height 7
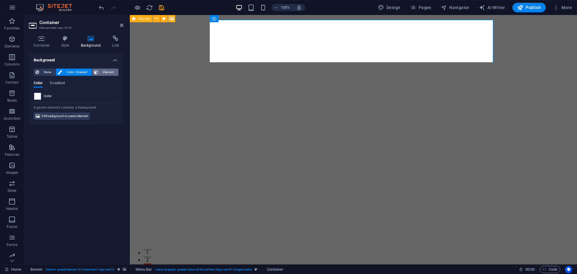
click at [106, 72] on span "Element" at bounding box center [108, 72] width 17 height 7
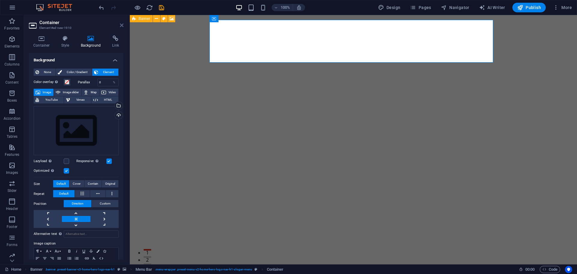
click at [122, 27] on icon at bounding box center [122, 25] width 4 height 5
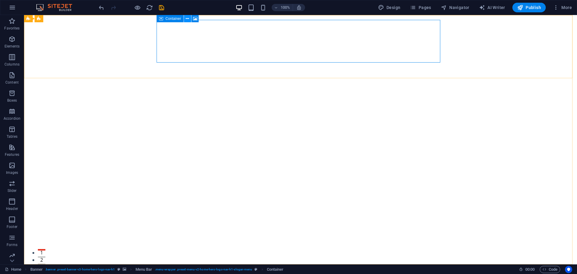
click at [189, 18] on icon at bounding box center [187, 19] width 3 height 6
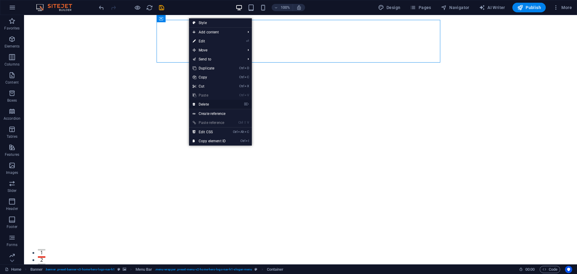
click at [207, 105] on link "⌦ Delete" at bounding box center [209, 104] width 40 height 9
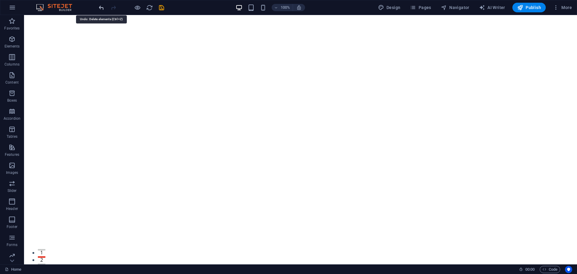
click at [102, 6] on icon "undo" at bounding box center [101, 7] width 7 height 7
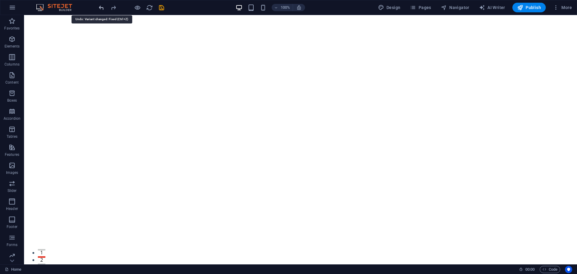
click at [102, 6] on icon "undo" at bounding box center [101, 7] width 7 height 7
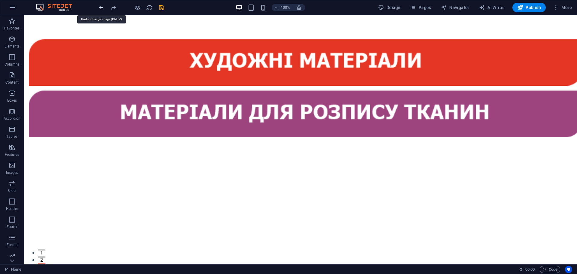
click at [102, 6] on icon "undo" at bounding box center [101, 7] width 7 height 7
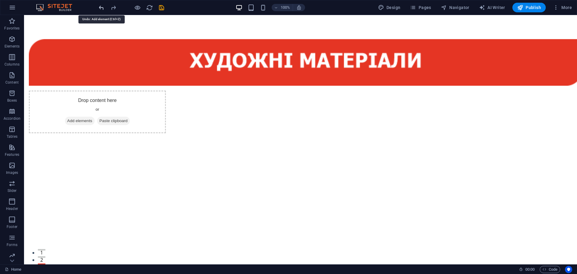
click at [102, 6] on icon "undo" at bounding box center [101, 7] width 7 height 7
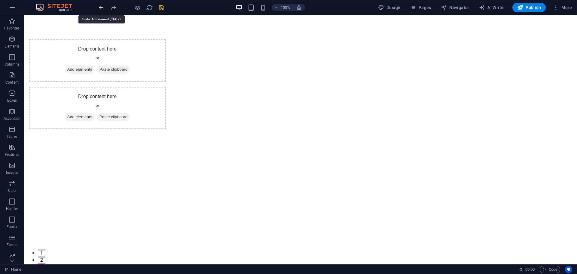
click at [102, 6] on icon "undo" at bounding box center [101, 7] width 7 height 7
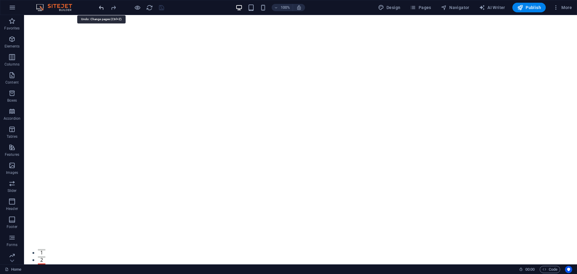
click at [102, 6] on icon "undo" at bounding box center [101, 7] width 7 height 7
click at [102, 6] on div at bounding box center [131, 8] width 67 height 10
click at [424, 8] on span "Pages" at bounding box center [420, 8] width 21 height 6
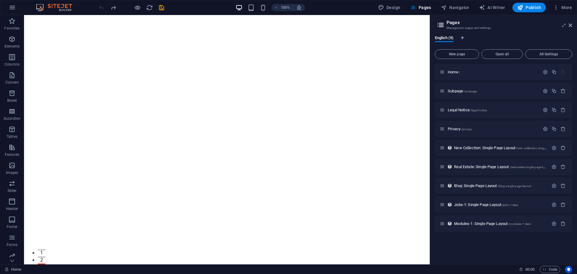
click at [574, 26] on aside "Pages Manage your pages and settings English (9) New page Open all All Settings…" at bounding box center [503, 139] width 147 height 249
click at [572, 25] on icon at bounding box center [571, 25] width 4 height 5
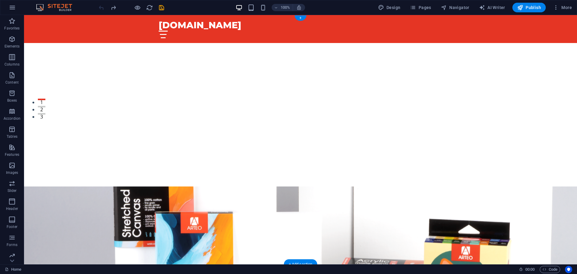
scroll to position [0, 0]
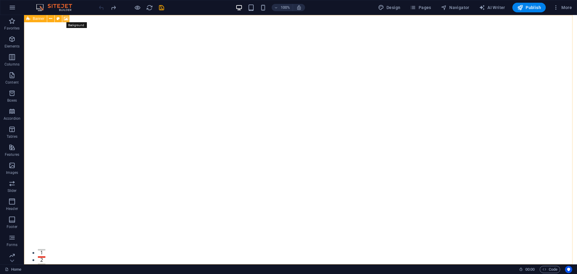
click at [64, 20] on icon at bounding box center [66, 19] width 5 height 6
select select "ms"
select select "s"
select select "progressive"
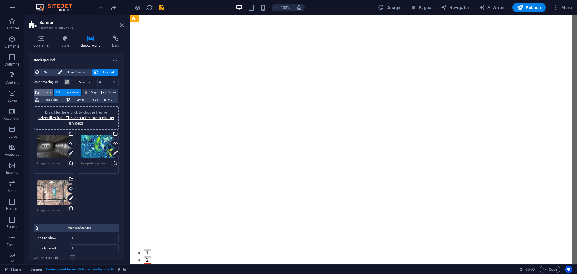
click at [49, 92] on span "Image" at bounding box center [47, 92] width 10 height 7
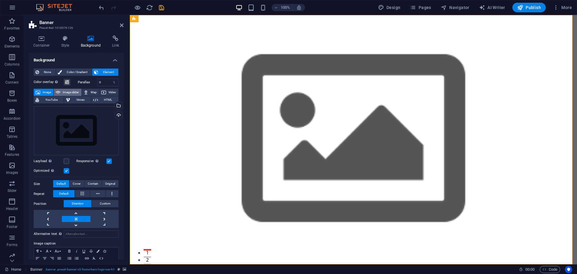
click at [59, 94] on icon at bounding box center [58, 92] width 5 height 7
select select "ms"
select select "s"
select select "progressive"
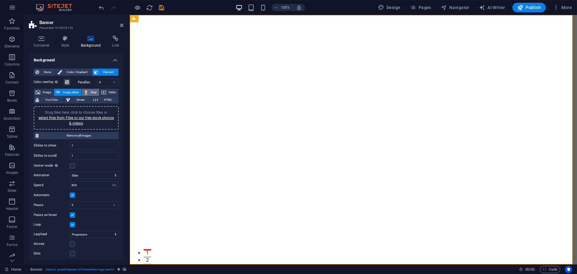
click at [89, 94] on button "Map" at bounding box center [90, 92] width 17 height 7
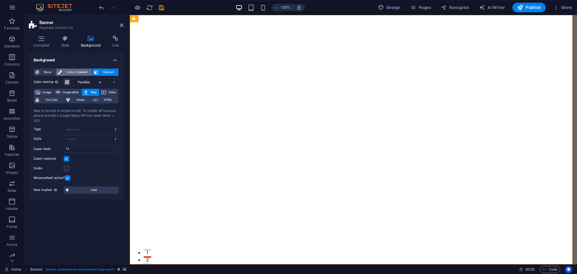
click at [87, 71] on span "Color / Gradient" at bounding box center [77, 72] width 26 height 7
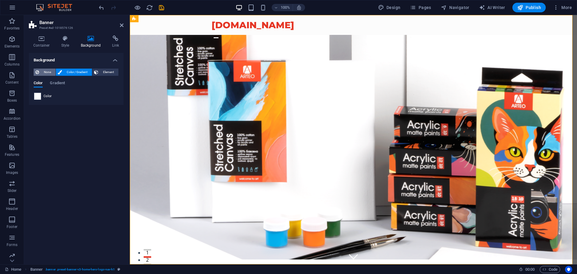
click at [50, 69] on span "None" at bounding box center [47, 72] width 13 height 7
click at [81, 73] on span "Color / Gradient" at bounding box center [77, 72] width 26 height 7
click at [100, 74] on span "Element" at bounding box center [108, 72] width 17 height 7
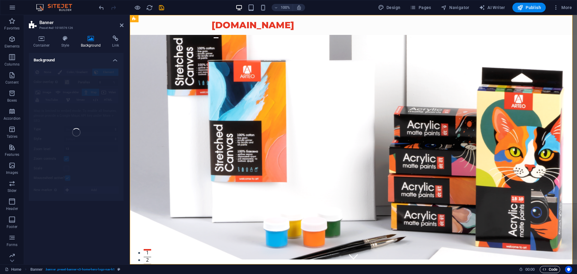
click at [553, 271] on span "Code" at bounding box center [550, 269] width 15 height 7
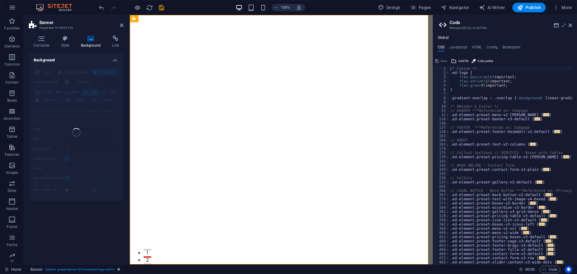
click at [573, 25] on aside "Code Manage (S)CSS, JS & HTML Global CSS JavaScript HTML Config Boilerplate /* …" at bounding box center [505, 139] width 144 height 249
click at [572, 24] on icon at bounding box center [571, 25] width 4 height 5
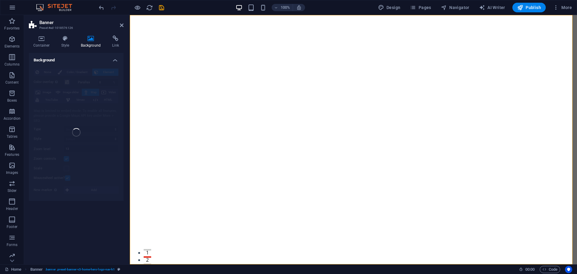
click at [89, 41] on icon at bounding box center [90, 38] width 29 height 6
click at [61, 42] on h4 "Style" at bounding box center [67, 41] width 20 height 13
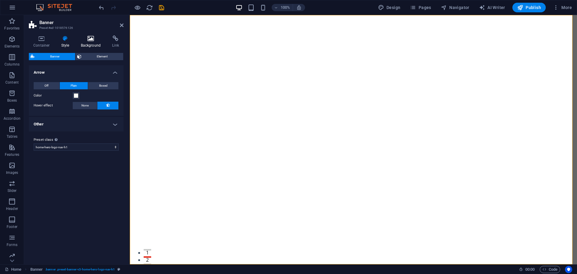
click at [82, 39] on icon at bounding box center [90, 38] width 29 height 6
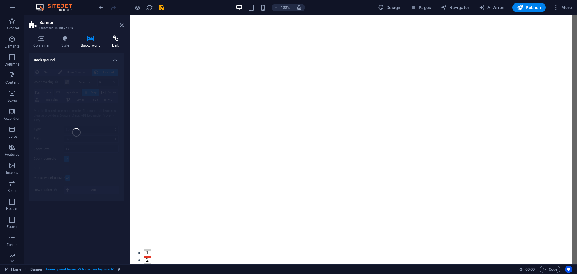
click at [112, 38] on icon at bounding box center [116, 38] width 16 height 6
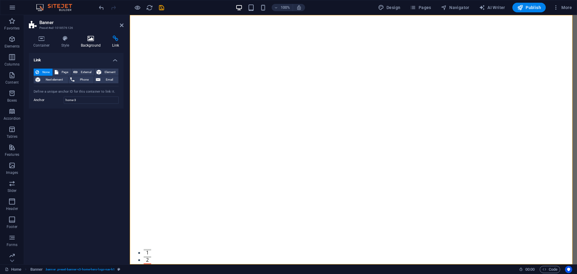
click at [91, 40] on icon at bounding box center [90, 38] width 29 height 6
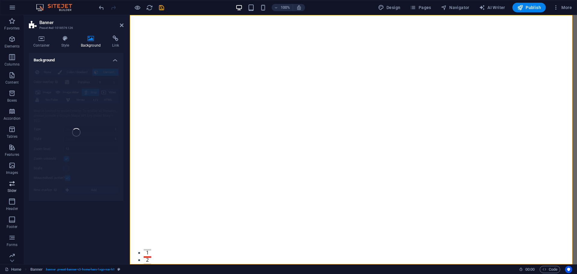
click at [9, 184] on icon "button" at bounding box center [11, 183] width 7 height 7
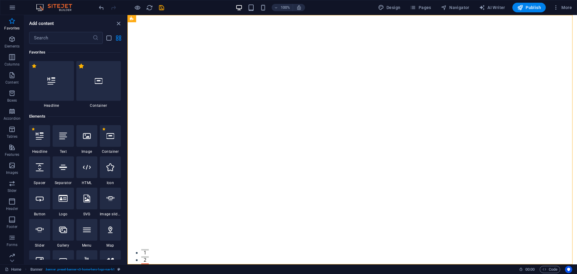
click at [82, 66] on label "1 Star" at bounding box center [81, 65] width 5 height 5
click at [79, 69] on input "1 Star" at bounding box center [78, 69] width 0 height 0
drag, startPoint x: 34, startPoint y: 66, endPoint x: 52, endPoint y: 152, distance: 87.8
click at [34, 66] on label "1 Star" at bounding box center [34, 65] width 5 height 5
click at [32, 69] on input "1 Star" at bounding box center [31, 69] width 0 height 0
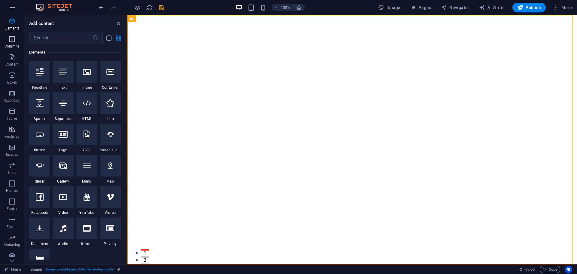
click at [7, 38] on span "Columns" at bounding box center [12, 42] width 24 height 14
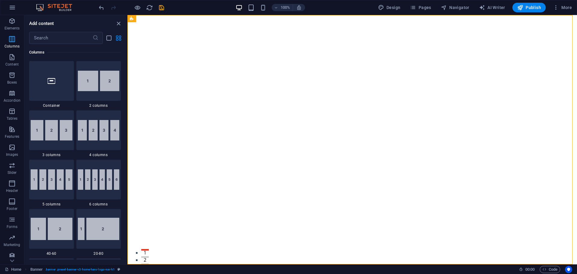
scroll to position [234, 0]
click at [12, 17] on button "Elements" at bounding box center [12, 24] width 24 height 18
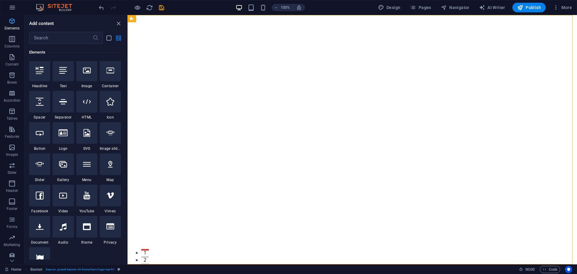
scroll to position [0, 0]
click at [7, 41] on span "Columns" at bounding box center [12, 42] width 24 height 14
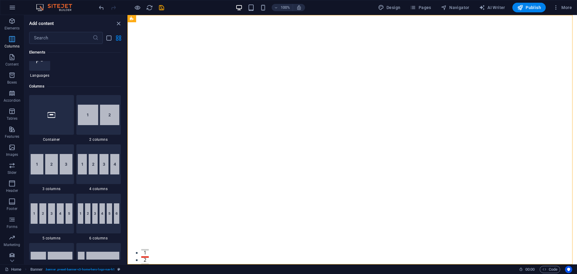
scroll to position [234, 0]
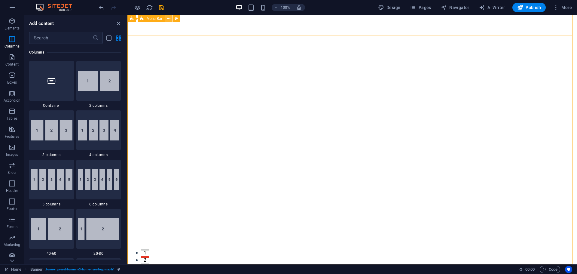
click at [169, 18] on icon at bounding box center [168, 19] width 3 height 6
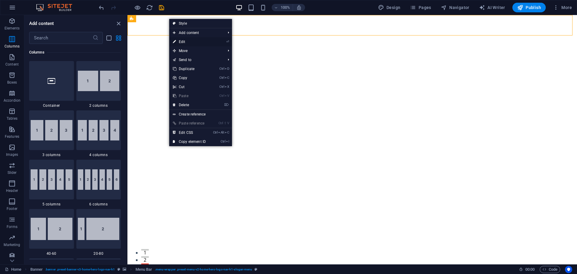
click at [184, 40] on link "⏎ Edit" at bounding box center [189, 41] width 40 height 9
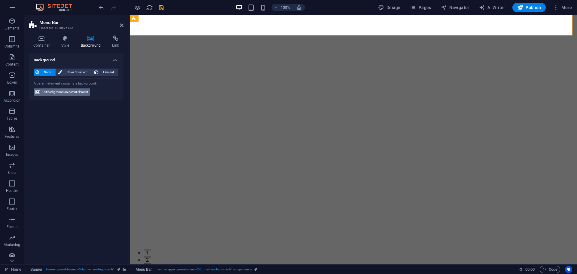
click at [61, 91] on span "Edit background on parent element" at bounding box center [65, 91] width 46 height 7
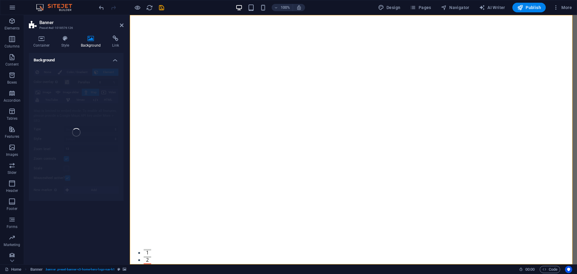
click at [73, 73] on div "None Color / Gradient Element Stretch background to full-width Color overlay Pl…" at bounding box center [76, 132] width 95 height 137
click at [100, 6] on icon "undo" at bounding box center [101, 7] width 7 height 7
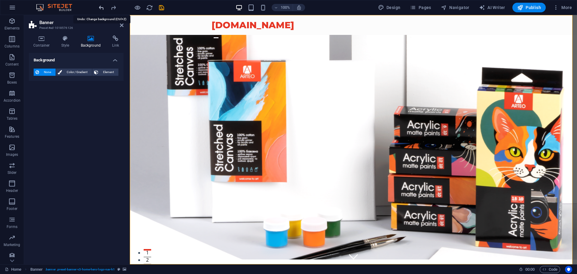
click at [100, 6] on icon "undo" at bounding box center [101, 7] width 7 height 7
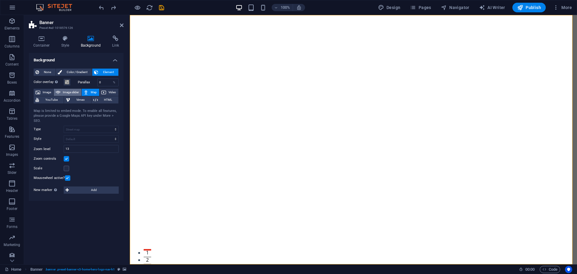
click at [70, 92] on span "Image slider" at bounding box center [70, 92] width 17 height 7
select select "ms"
select select "s"
select select "progressive"
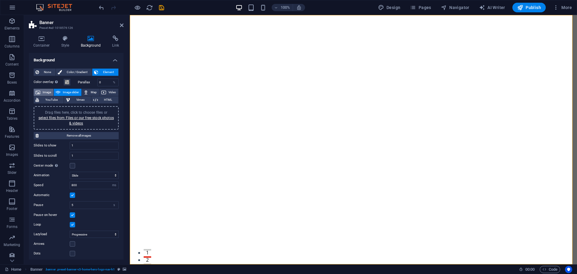
click at [46, 94] on span "Image" at bounding box center [47, 92] width 10 height 7
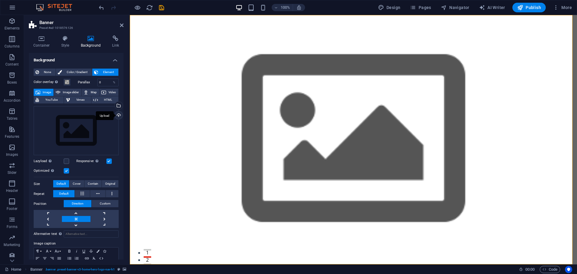
click at [117, 115] on div "Upload" at bounding box center [118, 115] width 9 height 9
click at [61, 119] on div "Drag files here, click to choose files or select files from Files or our free s…" at bounding box center [76, 130] width 85 height 49
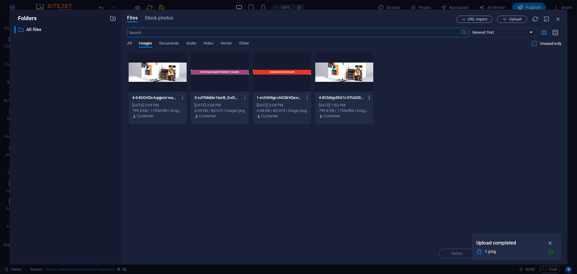
click at [368, 96] on icon "button" at bounding box center [370, 97] width 6 height 5
click at [368, 214] on h6 "Delete" at bounding box center [373, 214] width 26 height 7
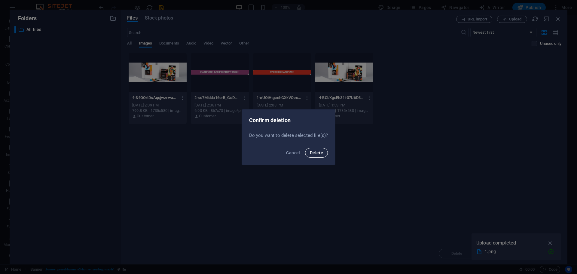
click at [321, 151] on span "Delete" at bounding box center [316, 152] width 13 height 5
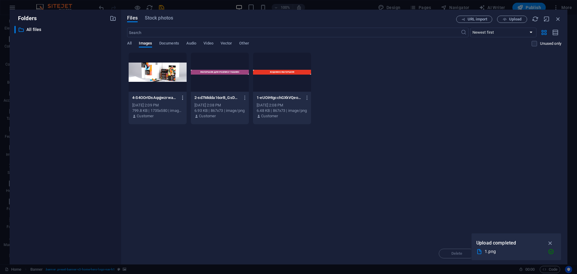
click at [183, 98] on icon "button" at bounding box center [183, 97] width 6 height 5
click at [181, 213] on h6 "Delete" at bounding box center [187, 214] width 26 height 7
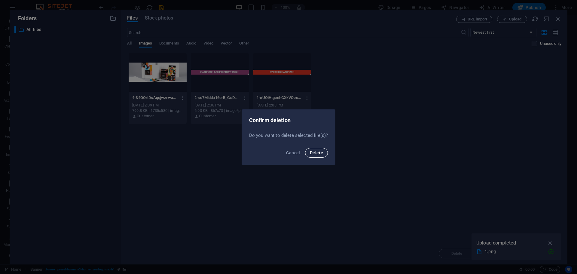
click at [317, 152] on span "Delete" at bounding box center [316, 152] width 13 height 5
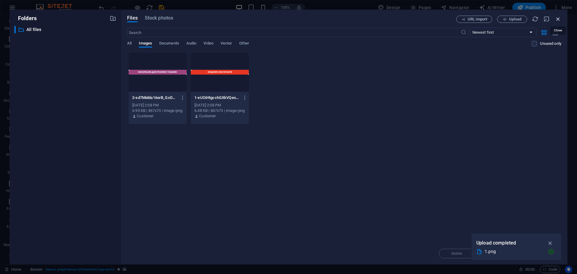
click at [558, 18] on icon "button" at bounding box center [558, 19] width 7 height 7
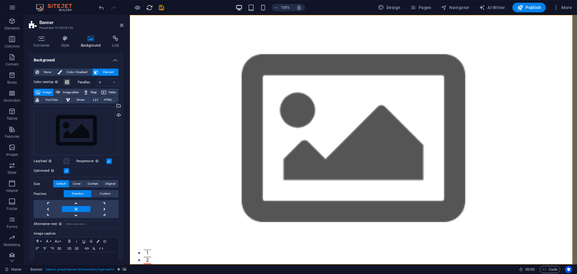
drag, startPoint x: 149, startPoint y: 8, endPoint x: 125, endPoint y: 31, distance: 33.6
click at [149, 8] on icon "reload" at bounding box center [149, 7] width 7 height 7
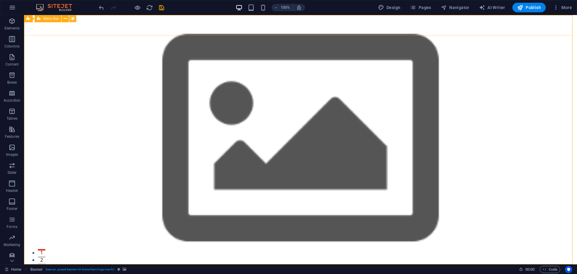
click at [73, 19] on icon at bounding box center [72, 19] width 3 height 6
select select "rem"
select select "preset-menu-v2-home-hero-logo-nav-h1-slogan-menu"
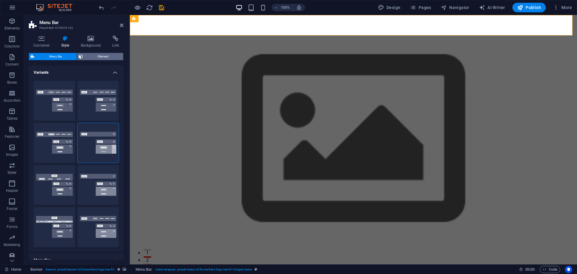
click at [97, 56] on span "Element" at bounding box center [103, 56] width 37 height 7
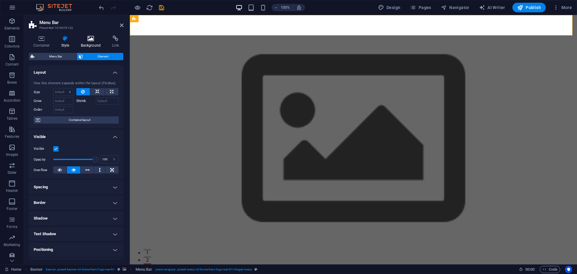
click at [90, 42] on h4 "Background" at bounding box center [92, 41] width 32 height 13
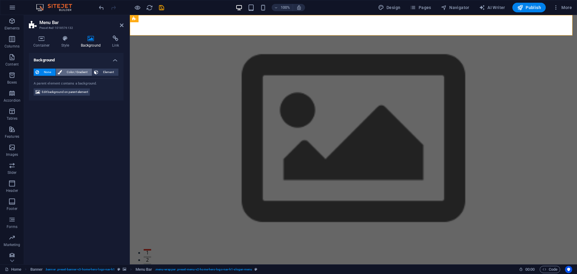
click at [74, 71] on span "Color / Gradient" at bounding box center [77, 72] width 26 height 7
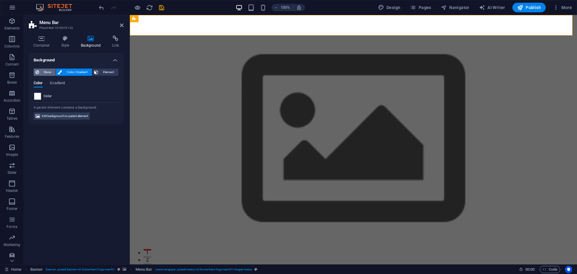
click at [50, 74] on span "None" at bounding box center [47, 72] width 13 height 7
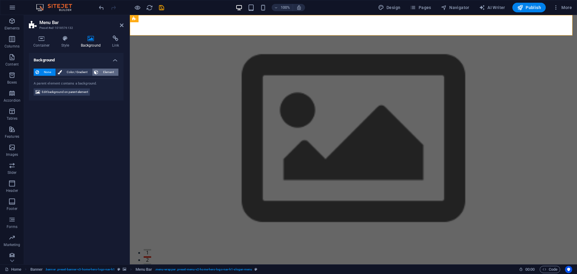
click at [107, 72] on span "Element" at bounding box center [108, 72] width 17 height 7
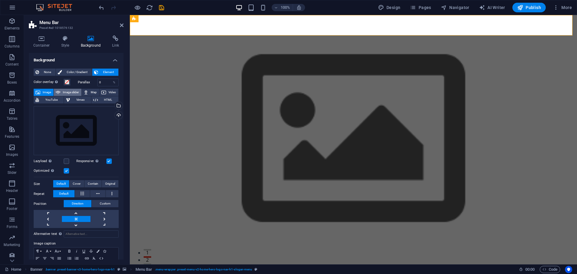
click at [75, 93] on span "Image slider" at bounding box center [70, 92] width 17 height 7
select select "ms"
select select "s"
select select "progressive"
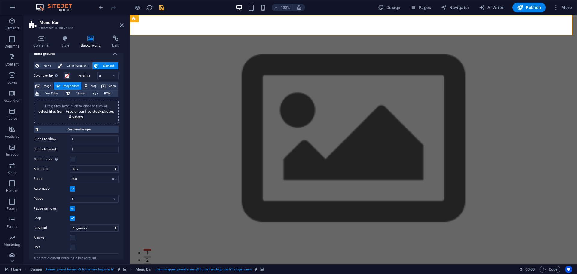
scroll to position [0, 0]
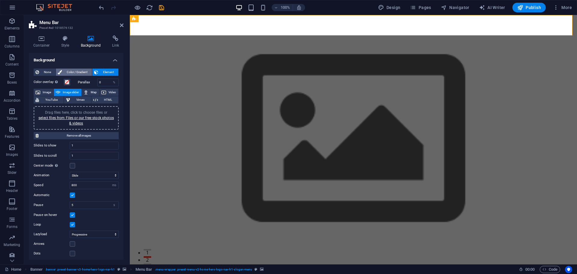
click at [72, 72] on span "Color / Gradient" at bounding box center [77, 72] width 26 height 7
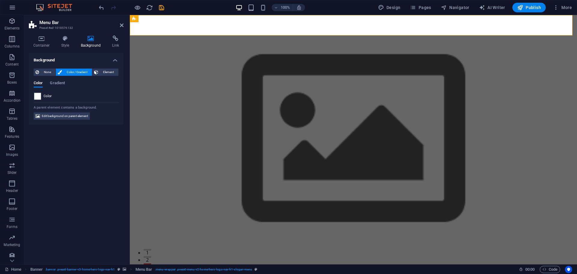
click at [44, 97] on span "Color" at bounding box center [48, 96] width 8 height 5
click at [44, 72] on span "None" at bounding box center [47, 72] width 13 height 7
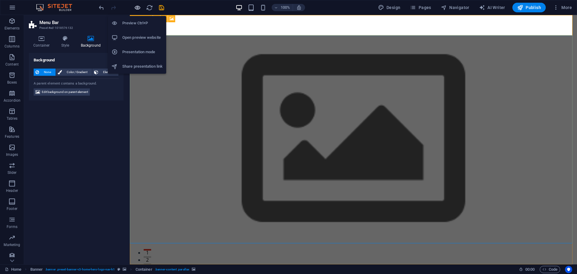
click at [137, 8] on icon "button" at bounding box center [137, 7] width 7 height 7
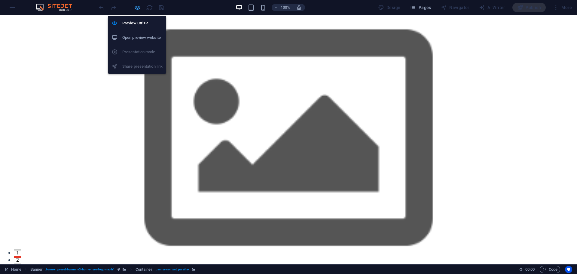
click at [136, 9] on icon "button" at bounding box center [137, 7] width 7 height 7
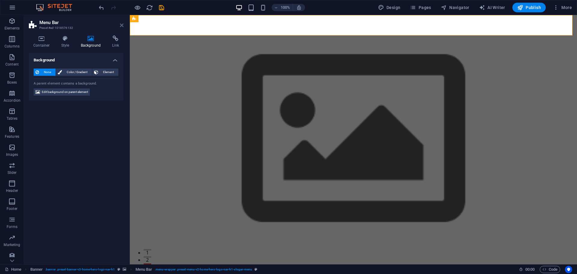
click at [122, 25] on icon at bounding box center [122, 25] width 4 height 5
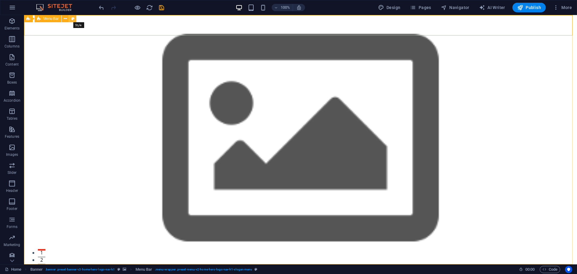
click at [73, 19] on icon at bounding box center [72, 19] width 3 height 6
select select "rem"
select select "preset-menu-v2-home-hero-logo-nav-h1-slogan-menu"
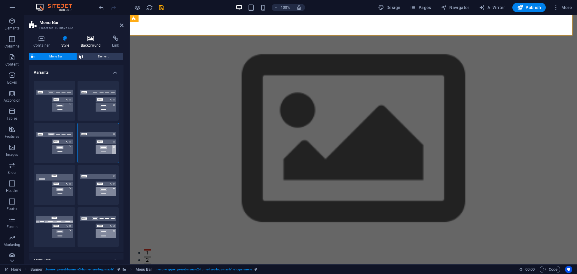
click at [91, 40] on icon at bounding box center [90, 38] width 29 height 6
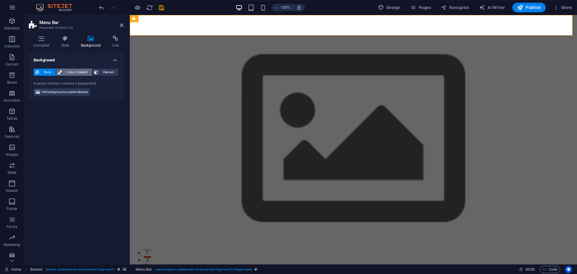
click at [77, 72] on span "Color / Gradient" at bounding box center [77, 72] width 26 height 7
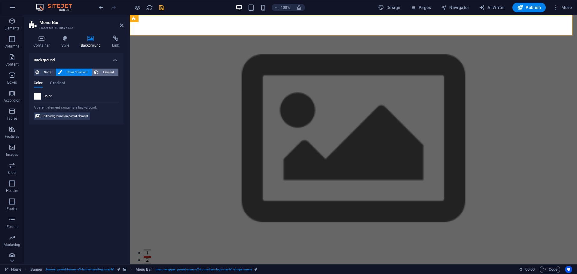
click at [107, 71] on span "Element" at bounding box center [108, 72] width 17 height 7
select select "ms"
select select "s"
select select "progressive"
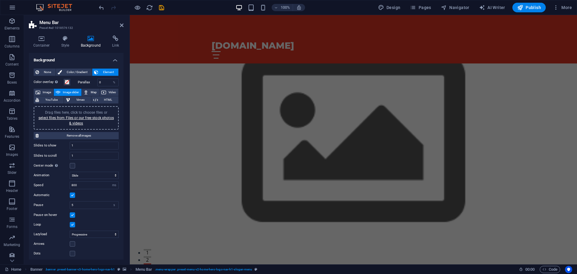
scroll to position [30, 0]
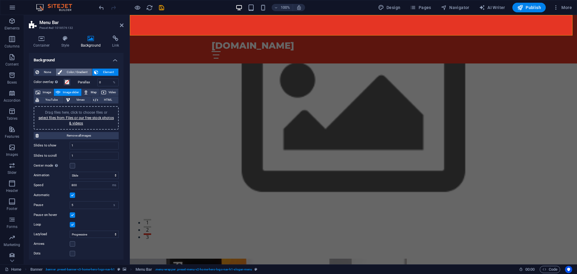
click at [78, 70] on span "Color / Gradient" at bounding box center [77, 72] width 26 height 7
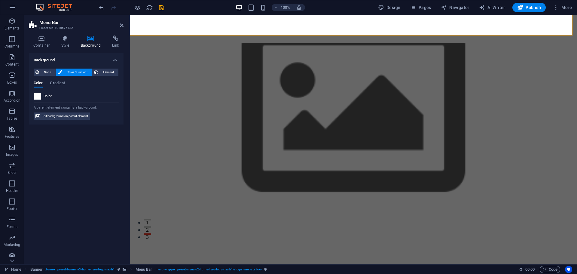
click at [48, 97] on span "Color" at bounding box center [48, 96] width 8 height 5
click at [68, 38] on icon at bounding box center [65, 38] width 17 height 6
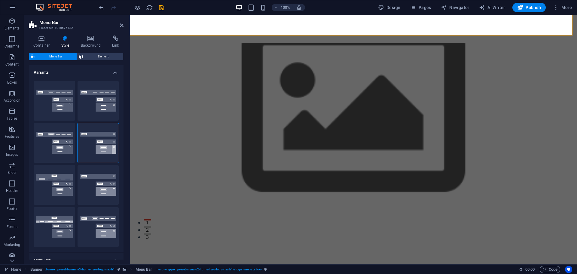
click at [99, 60] on div "Menu Bar Element" at bounding box center [76, 57] width 95 height 8
click at [103, 57] on span "Element" at bounding box center [103, 56] width 37 height 7
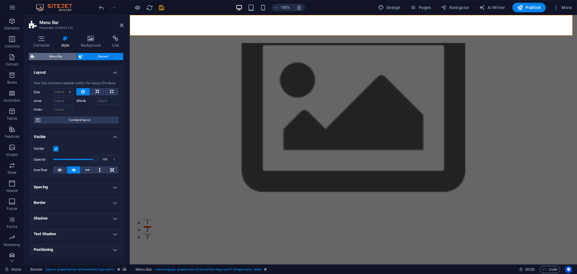
click at [56, 60] on span "Menu Bar" at bounding box center [55, 56] width 38 height 7
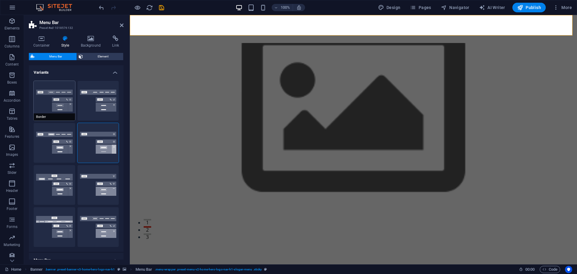
click at [54, 115] on span "Border" at bounding box center [55, 116] width 42 height 7
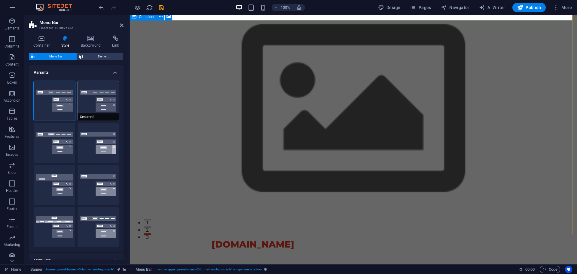
click at [90, 99] on button "Centered" at bounding box center [99, 101] width 42 height 40
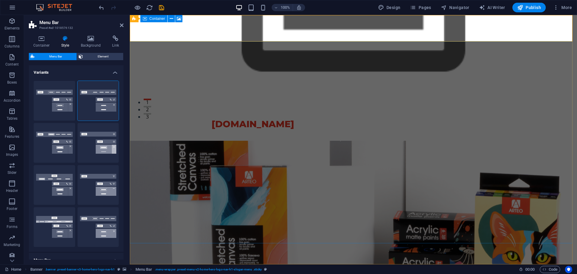
scroll to position [0, 0]
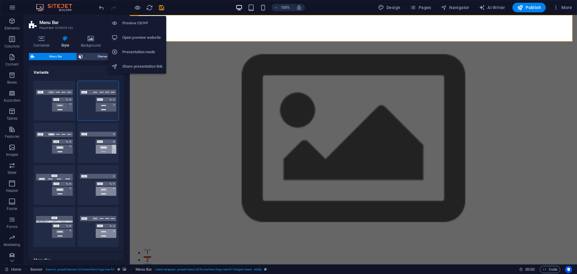
click at [141, 23] on h6 "Preview Ctrl+P" at bounding box center [142, 23] width 40 height 7
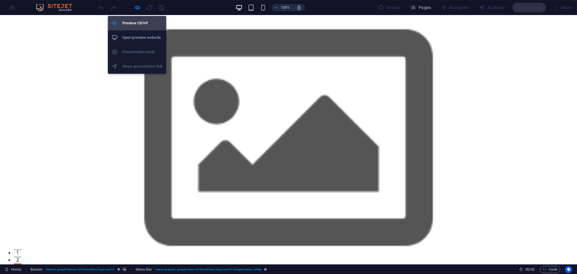
click at [136, 7] on icon "button" at bounding box center [137, 7] width 7 height 7
select select "rem"
select select "preset-menu-v2-home-hero-logo-nav-h1-slogan-menu"
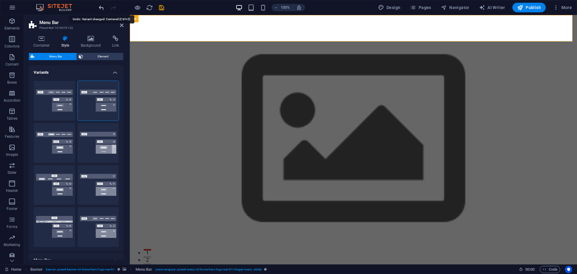
click at [103, 4] on icon "undo" at bounding box center [101, 7] width 7 height 7
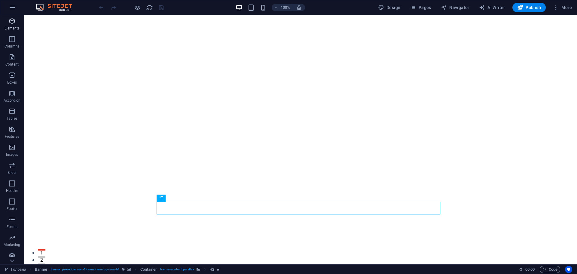
click at [17, 20] on span "Elements" at bounding box center [12, 24] width 24 height 14
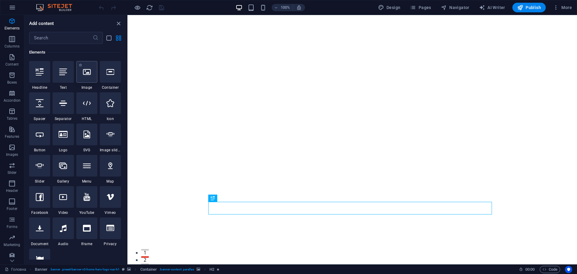
click at [83, 80] on div at bounding box center [86, 72] width 21 height 22
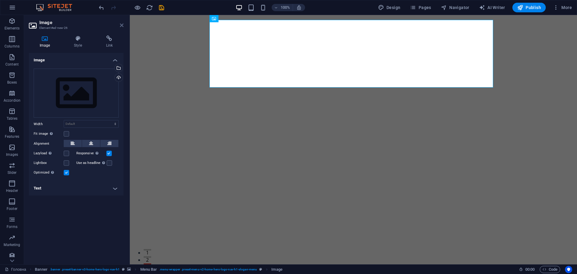
click at [120, 26] on icon at bounding box center [122, 25] width 4 height 5
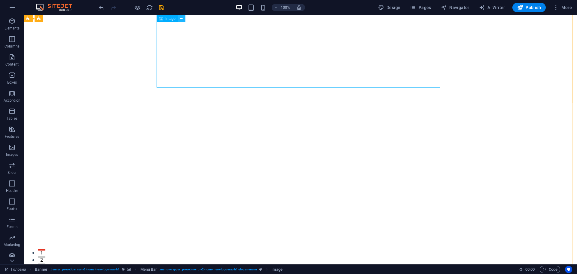
click at [182, 17] on icon at bounding box center [181, 19] width 3 height 6
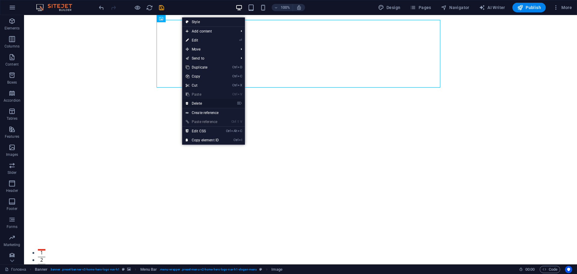
click at [202, 99] on link "⌦ Delete" at bounding box center [202, 103] width 40 height 9
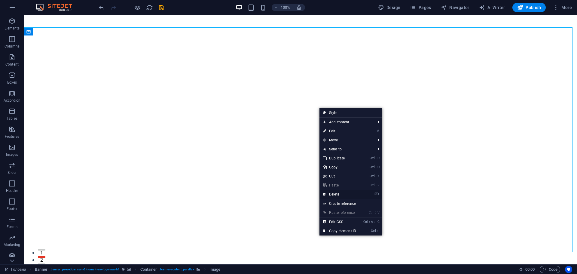
click at [344, 194] on link "⌦ Delete" at bounding box center [340, 194] width 40 height 9
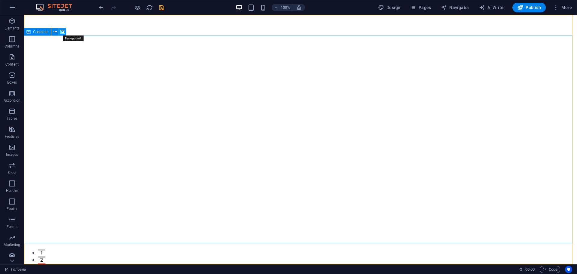
click at [64, 32] on icon at bounding box center [62, 32] width 5 height 6
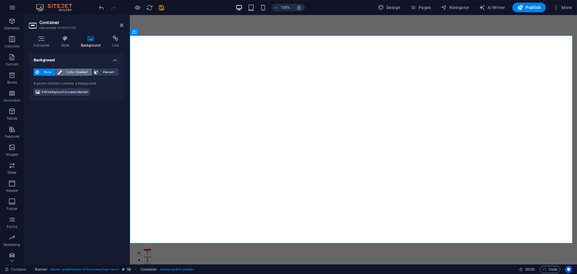
click at [77, 73] on span "Color / Gradient" at bounding box center [77, 72] width 26 height 7
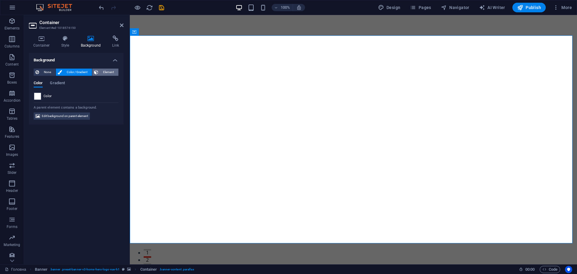
click at [112, 71] on span "Element" at bounding box center [108, 72] width 17 height 7
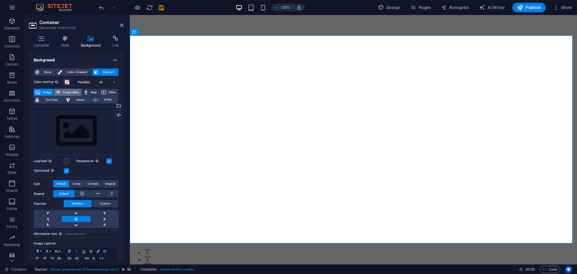
click at [66, 92] on span "Image slider" at bounding box center [70, 92] width 17 height 7
select select "ms"
select select "s"
select select "progressive"
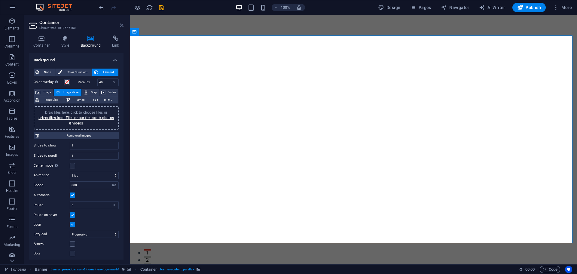
click at [120, 27] on icon at bounding box center [122, 25] width 4 height 5
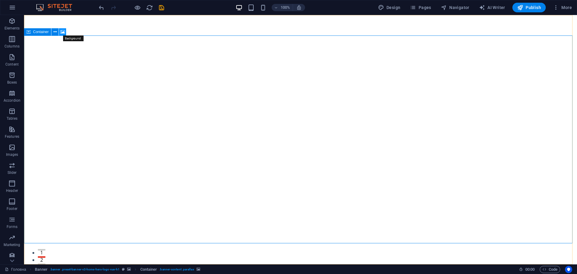
click at [63, 30] on icon at bounding box center [62, 32] width 5 height 6
select select "ms"
select select "s"
select select "progressive"
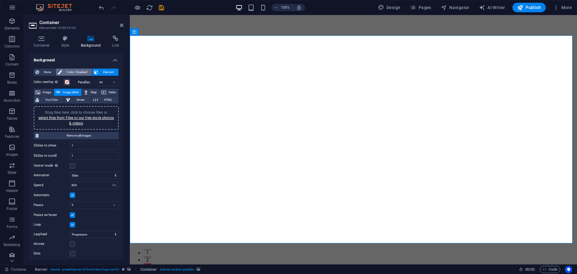
click at [77, 74] on span "Color / Gradient" at bounding box center [77, 72] width 26 height 7
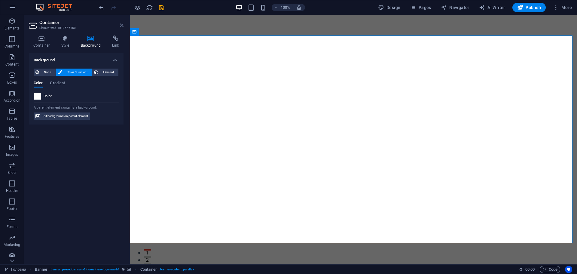
click at [123, 25] on icon at bounding box center [122, 25] width 4 height 5
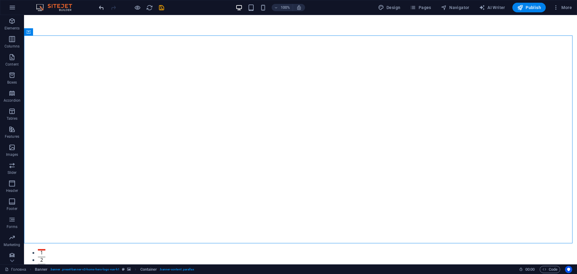
click at [103, 5] on icon "undo" at bounding box center [101, 7] width 7 height 7
click at [162, 9] on icon "save" at bounding box center [161, 7] width 7 height 7
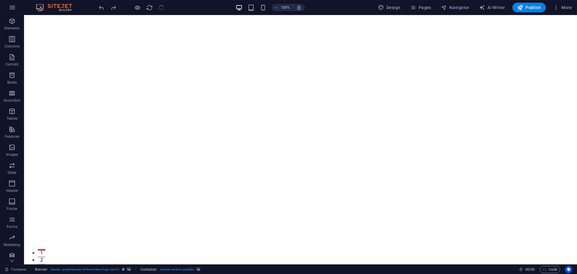
checkbox input "false"
click at [531, 7] on span "Publish" at bounding box center [530, 8] width 24 height 6
click at [424, 5] on span "Pages" at bounding box center [420, 8] width 21 height 6
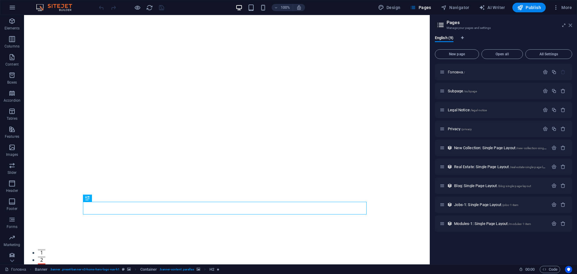
click at [572, 26] on icon at bounding box center [571, 25] width 4 height 5
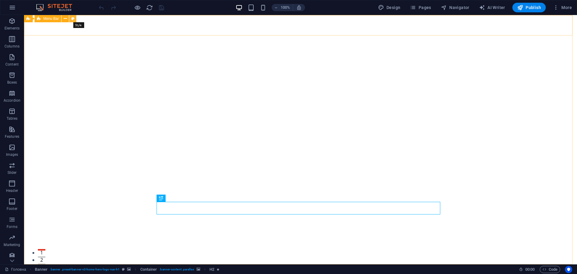
click at [73, 17] on icon at bounding box center [72, 19] width 3 height 6
select select "rem"
select select "preset-menu-v2-home-hero-logo-nav-h1-slogan-menu"
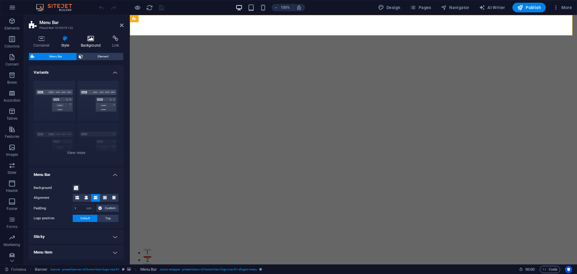
click at [95, 42] on h4 "Background" at bounding box center [92, 41] width 32 height 13
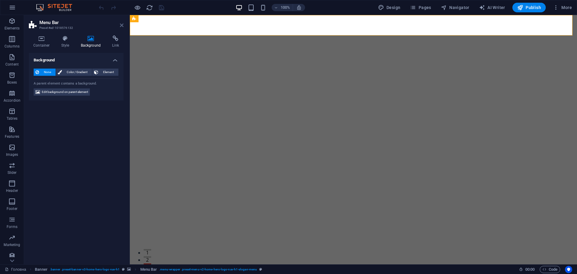
click at [122, 25] on icon at bounding box center [122, 25] width 4 height 5
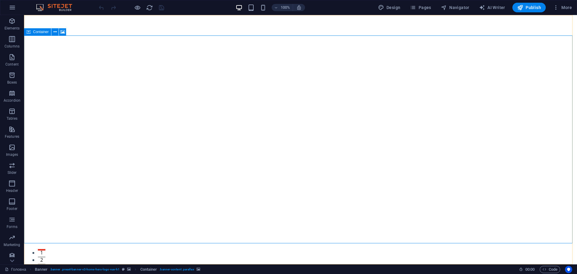
click at [30, 34] on icon at bounding box center [28, 31] width 4 height 7
click at [60, 32] on icon at bounding box center [62, 32] width 5 height 6
select select "ms"
select select "s"
select select "progressive"
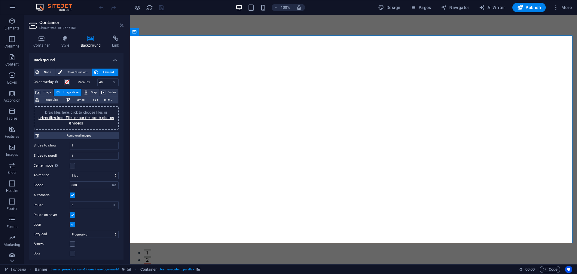
click at [123, 26] on icon at bounding box center [122, 25] width 4 height 5
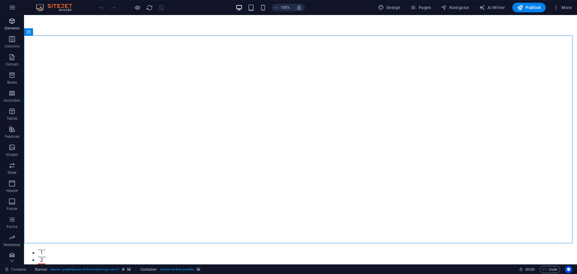
click at [13, 25] on span "Elements" at bounding box center [12, 24] width 24 height 14
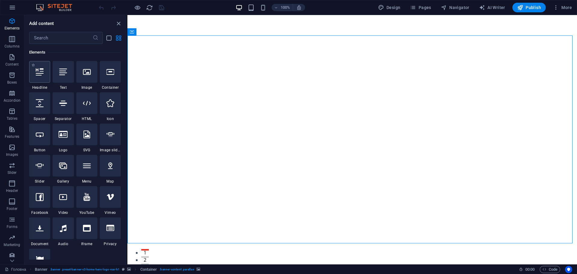
click at [33, 76] on div at bounding box center [39, 72] width 21 height 22
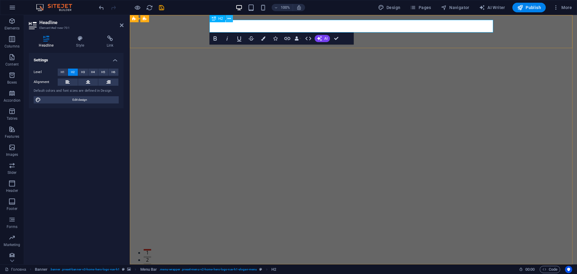
click at [230, 20] on icon at bounding box center [229, 19] width 3 height 6
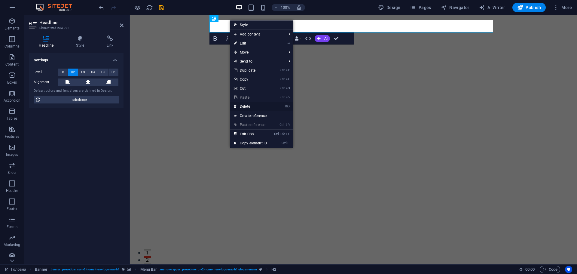
click at [252, 107] on link "⌦ Delete" at bounding box center [250, 106] width 40 height 9
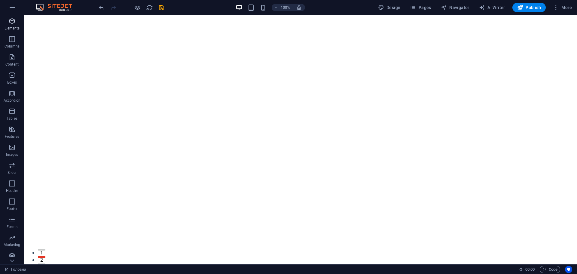
click at [14, 23] on icon "button" at bounding box center [11, 20] width 7 height 7
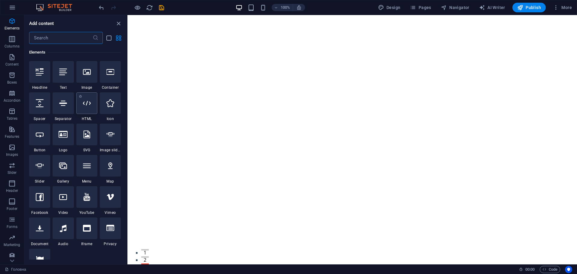
click at [84, 110] on div at bounding box center [86, 103] width 21 height 22
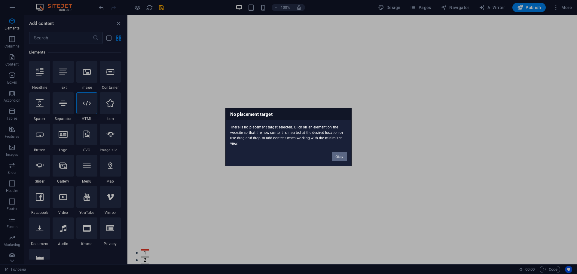
click at [342, 157] on button "Okay" at bounding box center [339, 156] width 15 height 9
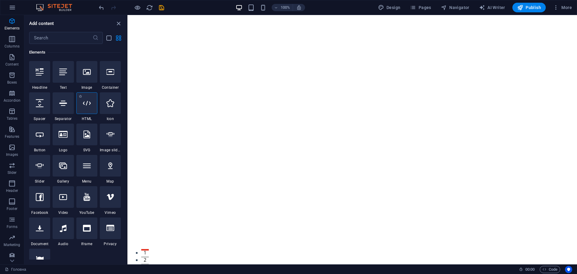
drag, startPoint x: 74, startPoint y: 106, endPoint x: 81, endPoint y: 106, distance: 7.2
click at [75, 106] on div "1 Star Headline 1 Star Text 1 Star Image 1 Star Container 1 Star Spacer 1 Star …" at bounding box center [75, 169] width 92 height 217
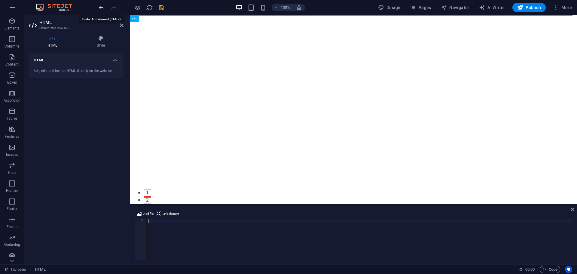
click at [101, 9] on icon "undo" at bounding box center [101, 7] width 7 height 7
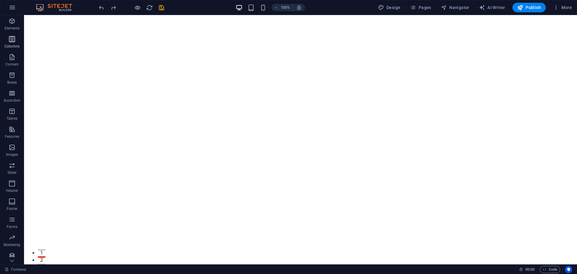
click at [8, 37] on span "Columns" at bounding box center [12, 42] width 24 height 14
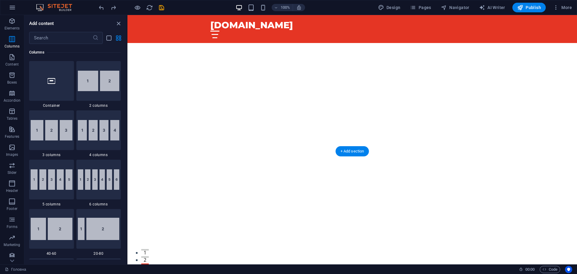
scroll to position [120, 0]
click at [346, 144] on div "+ Add section" at bounding box center [352, 144] width 33 height 10
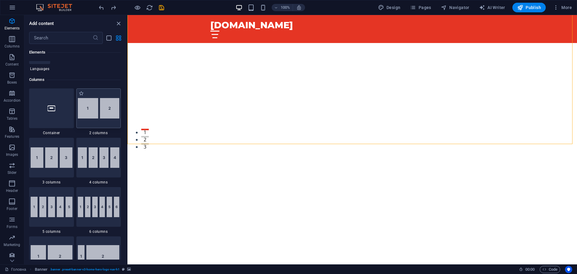
scroll to position [176, 0]
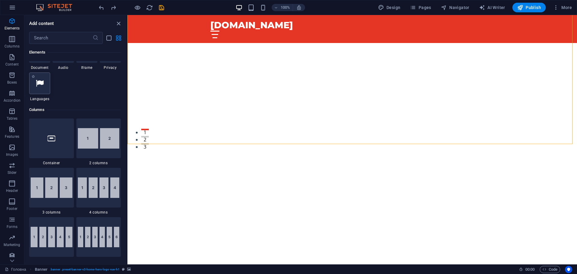
click at [38, 85] on icon at bounding box center [40, 83] width 8 height 8
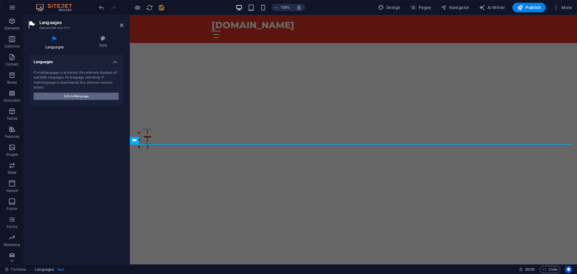
click at [79, 96] on span "Edit multilanguage" at bounding box center [76, 96] width 25 height 7
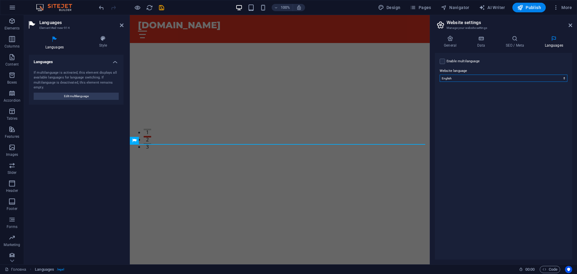
click at [472, 77] on select "Abkhazian Afar Afrikaans Akan Albanian Amharic Arabic Aragonese Armenian Assame…" at bounding box center [504, 78] width 128 height 7
select select "168"
click at [440, 75] on select "Abkhazian Afar Afrikaans Akan Albanian Amharic Arabic Aragonese Armenian Assame…" at bounding box center [504, 78] width 128 height 7
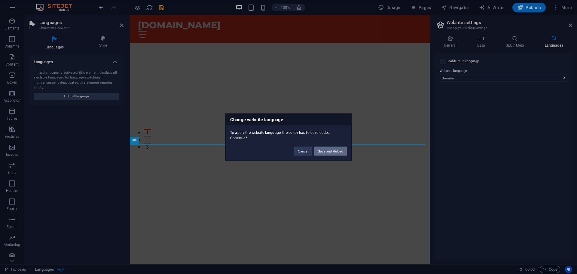
click at [334, 150] on button "Save and Reload" at bounding box center [331, 150] width 32 height 9
checkbox input "false"
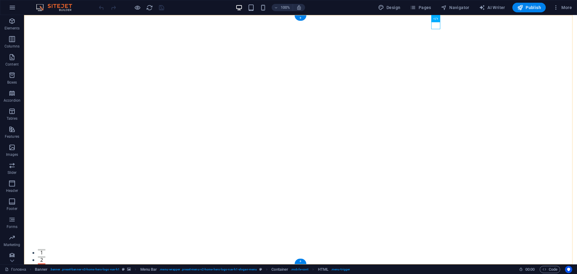
click at [302, 18] on div "+" at bounding box center [301, 17] width 12 height 5
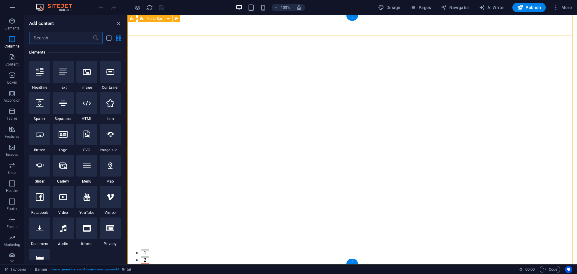
scroll to position [988, 0]
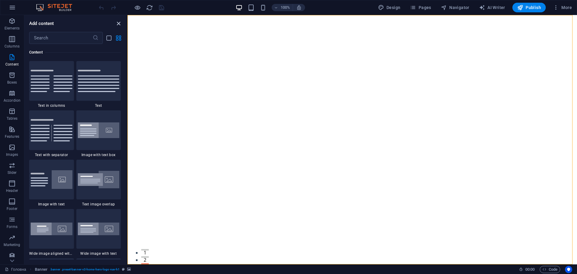
click at [118, 21] on icon "close panel" at bounding box center [118, 23] width 7 height 7
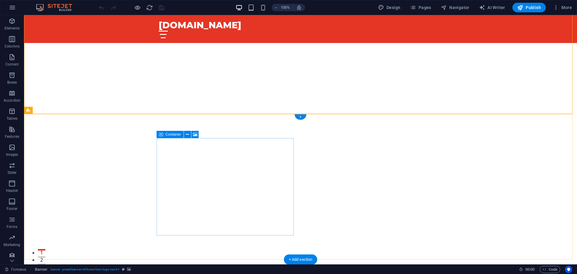
scroll to position [150, 0]
click at [303, 117] on div "+" at bounding box center [301, 116] width 12 height 5
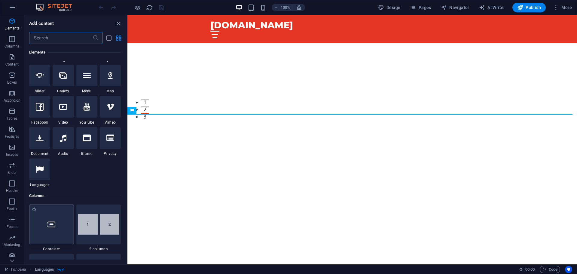
scroll to position [180, 0]
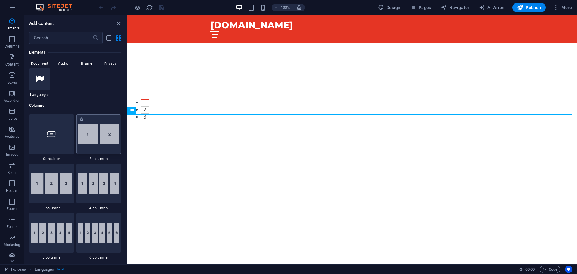
click at [96, 145] on div at bounding box center [98, 134] width 45 height 40
drag, startPoint x: 223, startPoint y: 160, endPoint x: 270, endPoint y: 122, distance: 59.5
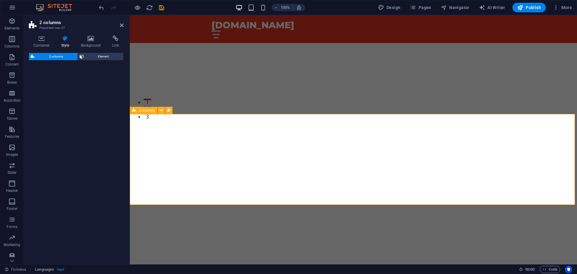
select select "rem"
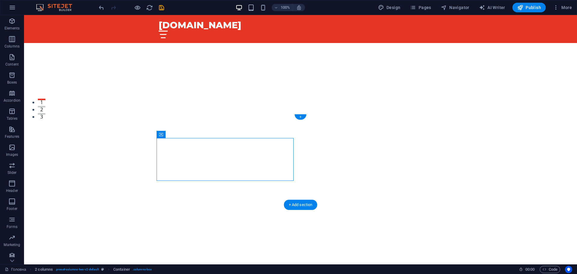
drag, startPoint x: 154, startPoint y: 168, endPoint x: 280, endPoint y: 155, distance: 126.7
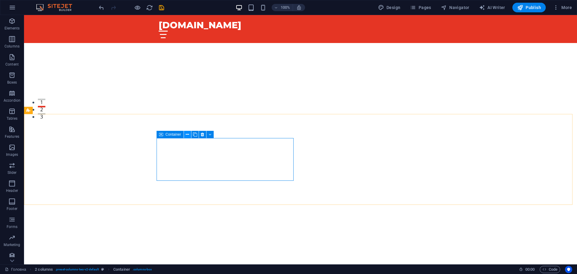
click at [189, 134] on icon at bounding box center [187, 134] width 3 height 6
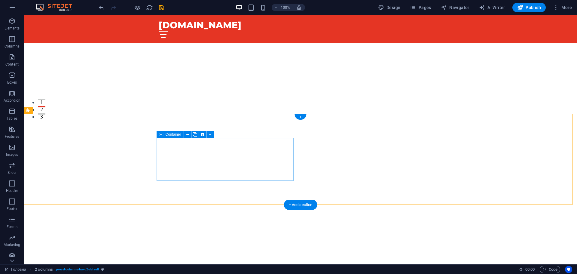
click at [209, 134] on icon at bounding box center [210, 134] width 3 height 6
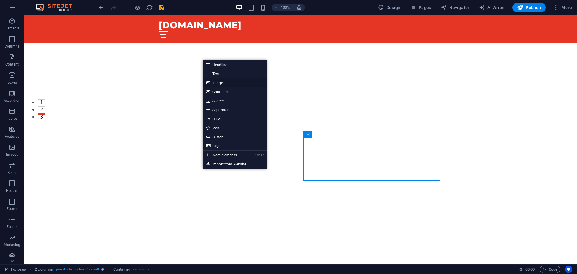
click at [236, 82] on link "Image" at bounding box center [235, 82] width 64 height 9
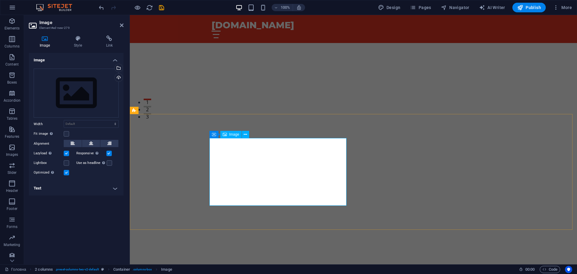
click at [94, 80] on div "Drag files here, click to choose files or select files from Files or our free s…" at bounding box center [76, 93] width 85 height 49
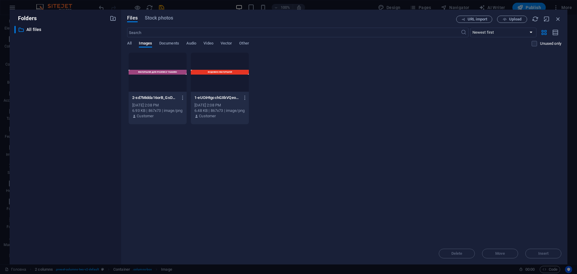
click at [170, 74] on div at bounding box center [158, 72] width 58 height 39
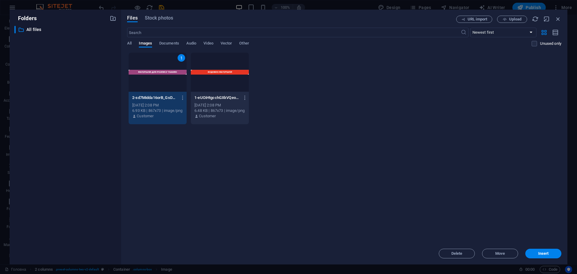
drag, startPoint x: 170, startPoint y: 74, endPoint x: 42, endPoint y: 59, distance: 129.3
click at [170, 74] on div "1" at bounding box center [158, 72] width 58 height 39
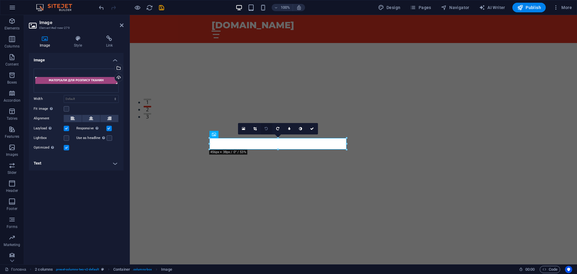
click at [266, 130] on icon at bounding box center [266, 129] width 3 height 4
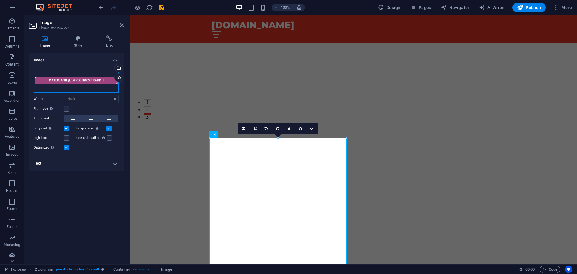
click at [85, 80] on div "Drag files here, click to choose files or select files from Files or our free s…" at bounding box center [76, 81] width 85 height 24
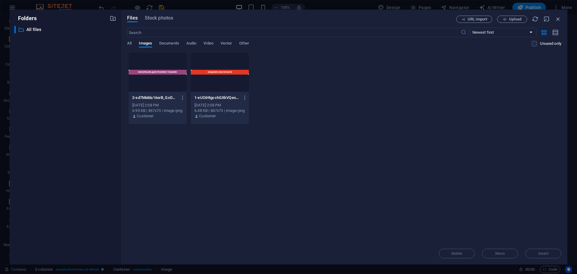
click at [227, 75] on div at bounding box center [220, 72] width 58 height 39
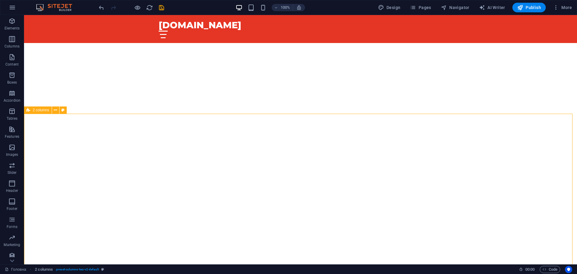
scroll to position [90, 0]
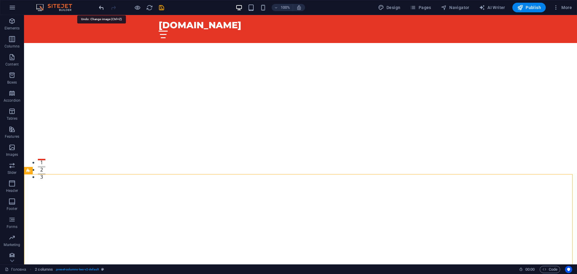
click at [102, 7] on icon "undo" at bounding box center [101, 7] width 7 height 7
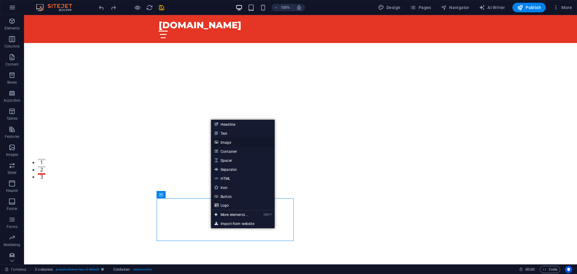
click at [238, 141] on link "Image" at bounding box center [243, 142] width 64 height 9
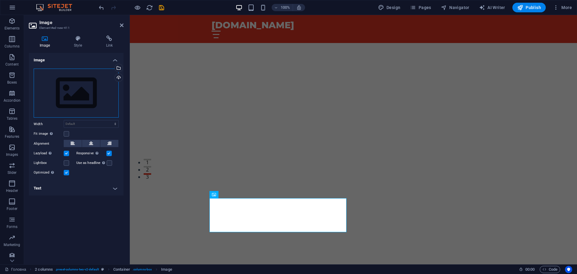
click at [82, 88] on div "Drag files here, click to choose files or select files from Files or our free s…" at bounding box center [76, 93] width 85 height 49
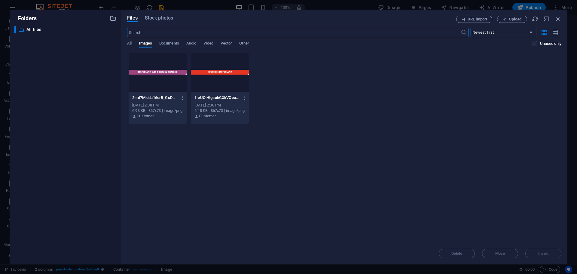
click at [216, 72] on div at bounding box center [220, 72] width 58 height 39
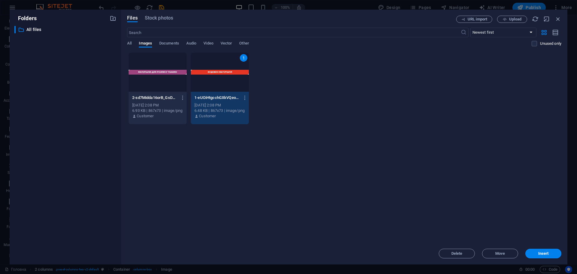
click at [216, 72] on div "1" at bounding box center [220, 72] width 58 height 39
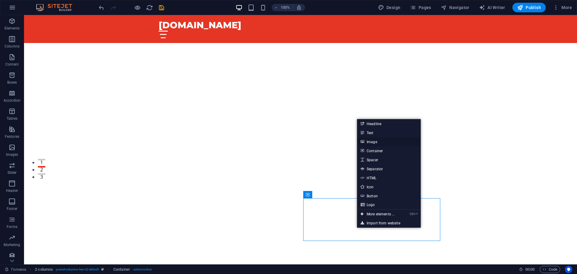
click at [381, 143] on link "Image" at bounding box center [389, 141] width 64 height 9
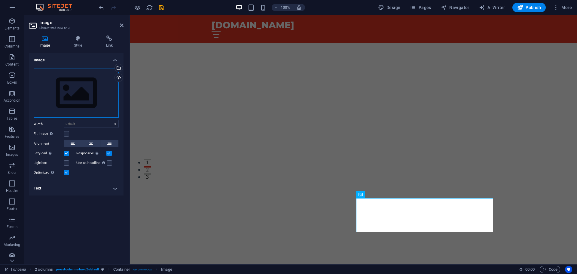
click at [69, 82] on div "Drag files here, click to choose files or select files from Files or our free s…" at bounding box center [76, 93] width 85 height 49
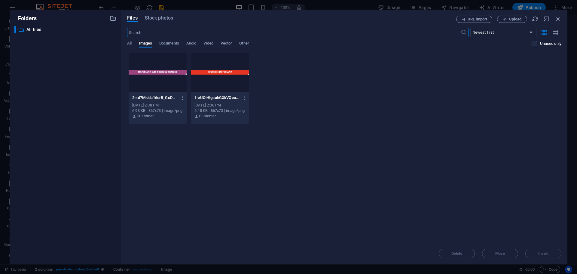
click at [164, 75] on div at bounding box center [158, 72] width 58 height 39
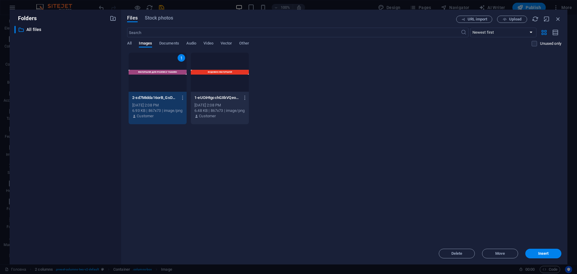
click at [164, 75] on div "1" at bounding box center [158, 72] width 58 height 39
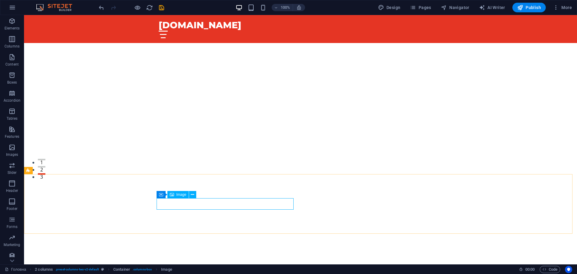
click at [177, 194] on span "Image" at bounding box center [182, 195] width 10 height 4
click at [183, 195] on span "Image" at bounding box center [182, 195] width 10 height 4
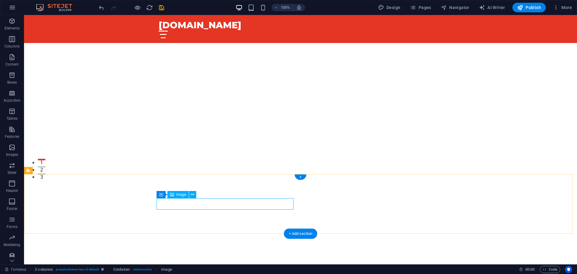
click at [210, 195] on icon at bounding box center [210, 195] width 3 height 6
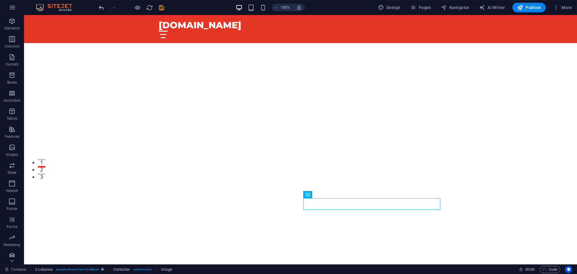
click at [100, 7] on icon "undo" at bounding box center [101, 7] width 7 height 7
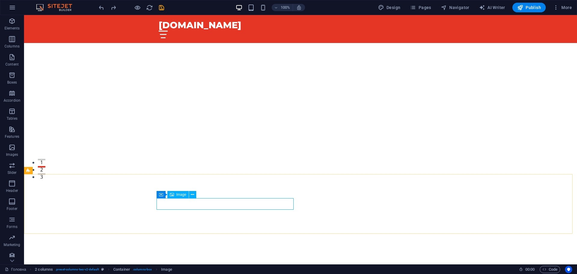
click at [181, 195] on span "Image" at bounding box center [182, 195] width 10 height 4
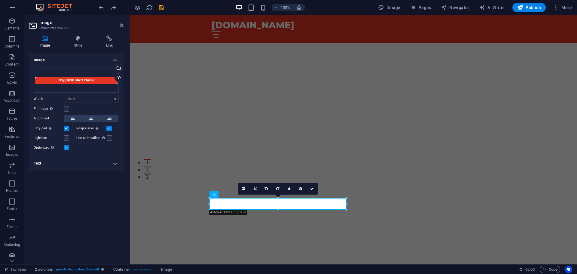
click at [67, 139] on label at bounding box center [66, 137] width 5 height 5
click at [0, 0] on input "Lightbox" at bounding box center [0, 0] width 0 height 0
click at [67, 139] on label at bounding box center [66, 137] width 5 height 5
click at [0, 0] on input "Lightbox" at bounding box center [0, 0] width 0 height 0
click at [67, 128] on label at bounding box center [66, 128] width 5 height 5
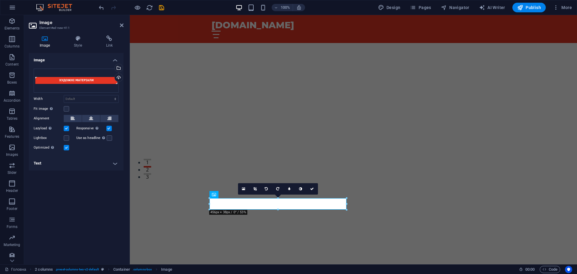
click at [0, 0] on input "Lazyload Loading images after the page loads improves page speed." at bounding box center [0, 0] width 0 height 0
click at [67, 128] on label at bounding box center [66, 128] width 5 height 5
click at [0, 0] on input "Lazyload Loading images after the page loads improves page speed." at bounding box center [0, 0] width 0 height 0
click at [70, 119] on button at bounding box center [73, 118] width 18 height 7
click at [80, 45] on h4 "Style" at bounding box center [79, 41] width 32 height 13
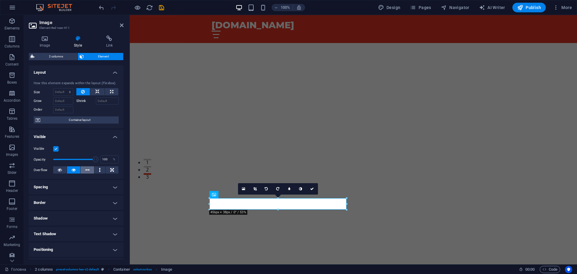
click at [87, 171] on icon at bounding box center [87, 169] width 4 height 7
click at [75, 170] on icon at bounding box center [74, 169] width 4 height 7
click at [83, 170] on button at bounding box center [88, 169] width 14 height 7
click at [74, 171] on icon at bounding box center [74, 169] width 4 height 7
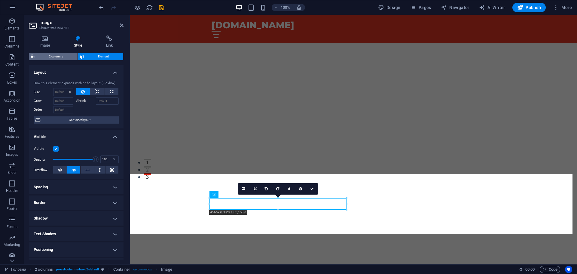
click at [71, 56] on span "2 columns" at bounding box center [55, 56] width 39 height 7
select select "rem"
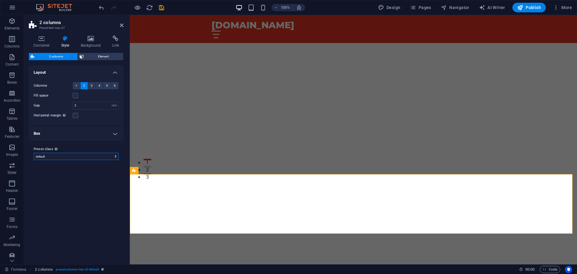
click at [82, 156] on select "default home-logo-nav-h1-image-text home-6 faq-3 cms-modules-1 contact-4 bookin…" at bounding box center [76, 156] width 85 height 7
click at [34, 153] on select "default home-logo-nav-h1-image-text home-6 faq-3 cms-modules-1 contact-4 bookin…" at bounding box center [76, 156] width 85 height 7
click at [82, 154] on select "default home-logo-nav-h1-image-text home-6 faq-3 cms-modules-1 contact-4 bookin…" at bounding box center [76, 156] width 85 height 7
select select "preset-columns-two-v2-home-6"
click at [34, 153] on select "default home-logo-nav-h1-image-text home-6 faq-3 cms-modules-1 contact-4 bookin…" at bounding box center [76, 156] width 85 height 7
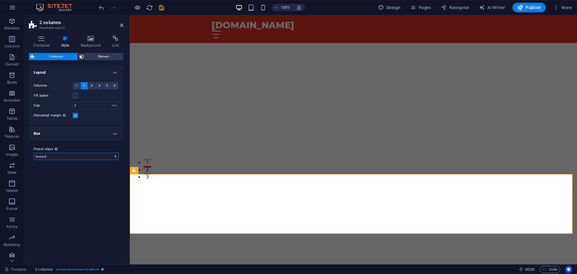
type input "3"
click at [83, 157] on select "default home-logo-nav-h1-image-text home-6 faq-3 cms-modules-1 contact-4 bookin…" at bounding box center [76, 156] width 85 height 7
click at [34, 153] on select "default home-logo-nav-h1-image-text home-6 faq-3 cms-modules-1 contact-4 bookin…" at bounding box center [76, 156] width 85 height 7
click at [77, 155] on select "default home-logo-nav-h1-image-text home-6 faq-3 cms-modules-1 contact-4 bookin…" at bounding box center [76, 156] width 85 height 7
click at [34, 153] on select "default home-logo-nav-h1-image-text home-6 faq-3 cms-modules-1 contact-4 bookin…" at bounding box center [76, 156] width 85 height 7
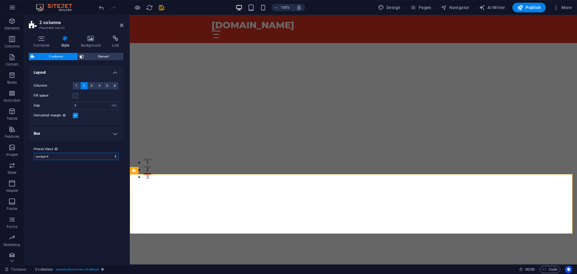
click at [74, 158] on select "default home-logo-nav-h1-image-text home-6 faq-3 cms-modules-1 contact-4 bookin…" at bounding box center [76, 156] width 85 height 7
click at [75, 157] on select "default home-logo-nav-h1-image-text home-6 faq-3 cms-modules-1 contact-4 bookin…" at bounding box center [76, 156] width 85 height 7
select select "preset-columns-two-v2-default"
click at [34, 153] on select "default home-logo-nav-h1-image-text home-6 faq-3 cms-modules-1 contact-4 bookin…" at bounding box center [76, 156] width 85 height 7
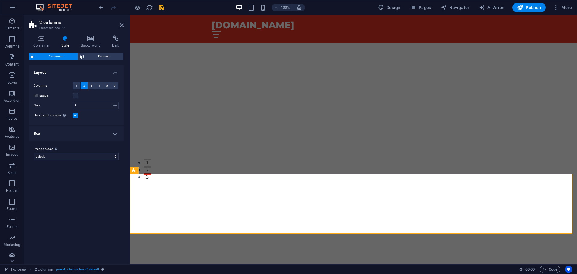
click at [93, 211] on div "Variants Default Layout Columns 1 2 3 4 5 6 Fill space Gap 3 px rem % vw vh Hor…" at bounding box center [76, 162] width 95 height 194
click at [75, 116] on label at bounding box center [75, 115] width 5 height 5
click at [0, 0] on input "Horizontal margin Only if the containers "Content width" is not set to "Default"" at bounding box center [0, 0] width 0 height 0
click at [75, 116] on label at bounding box center [75, 115] width 5 height 5
click at [0, 0] on input "Horizontal margin Only if the containers "Content width" is not set to "Default"" at bounding box center [0, 0] width 0 height 0
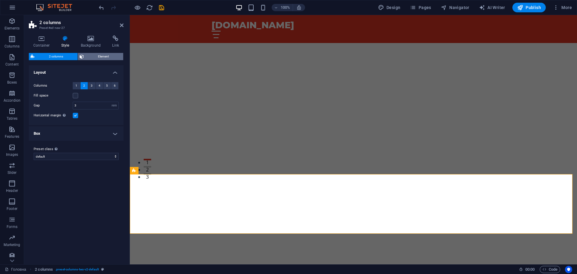
click at [106, 55] on span "Element" at bounding box center [104, 56] width 36 height 7
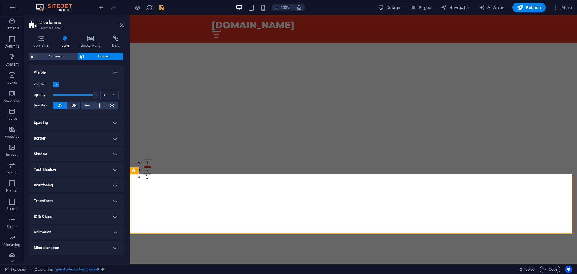
click at [56, 83] on label at bounding box center [55, 84] width 5 height 5
click at [0, 0] on input "Visible" at bounding box center [0, 0] width 0 height 0
click at [57, 80] on div "Visible Opacity 100 % Overflow" at bounding box center [76, 95] width 95 height 38
click at [57, 84] on label at bounding box center [55, 84] width 5 height 5
click at [0, 0] on input "Visible" at bounding box center [0, 0] width 0 height 0
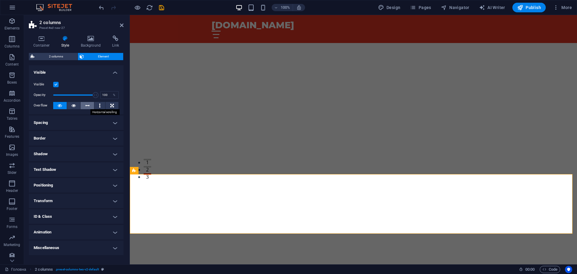
click at [88, 103] on icon at bounding box center [87, 105] width 4 height 7
click at [91, 121] on h4 "Spacing" at bounding box center [76, 122] width 95 height 14
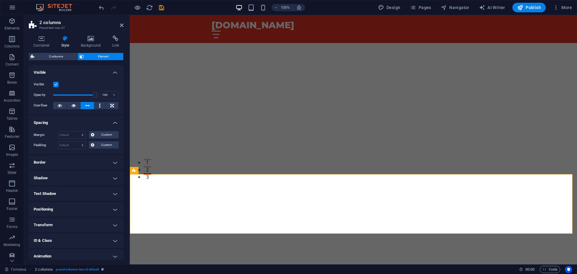
click at [91, 121] on h4 "Spacing" at bounding box center [76, 120] width 95 height 11
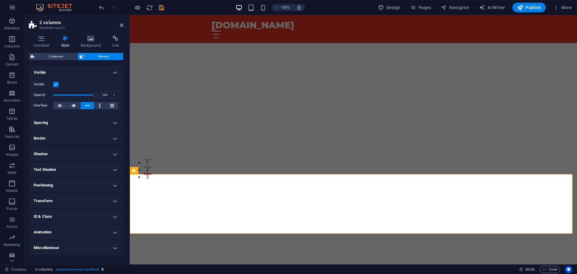
click at [91, 135] on h4 "Border" at bounding box center [76, 138] width 95 height 14
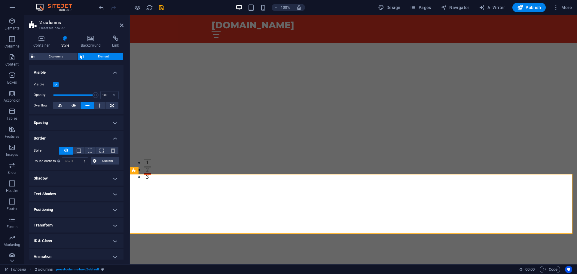
click at [91, 135] on h4 "Border" at bounding box center [76, 136] width 95 height 11
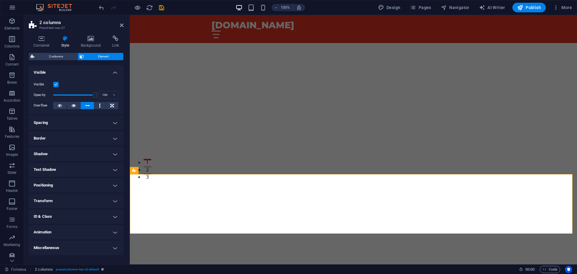
click at [91, 153] on h4 "Shadow" at bounding box center [76, 154] width 95 height 14
click at [91, 153] on h4 "Shadow" at bounding box center [76, 152] width 95 height 11
click at [92, 171] on h4 "Text Shadow" at bounding box center [76, 169] width 95 height 14
click at [92, 171] on h4 "Text Shadow" at bounding box center [76, 167] width 95 height 11
click at [91, 187] on h4 "Positioning" at bounding box center [76, 185] width 95 height 14
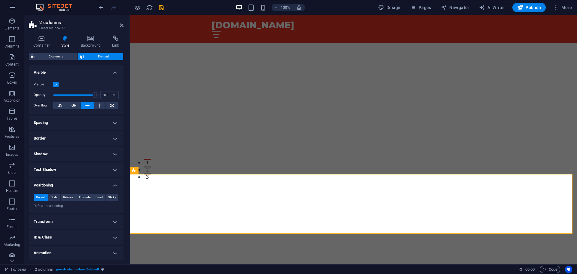
click at [91, 187] on h4 "Positioning" at bounding box center [76, 183] width 95 height 11
click at [88, 199] on h4 "Transform" at bounding box center [76, 201] width 95 height 14
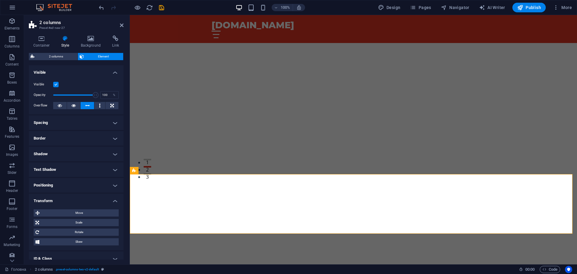
click at [88, 199] on h4 "Transform" at bounding box center [76, 199] width 95 height 11
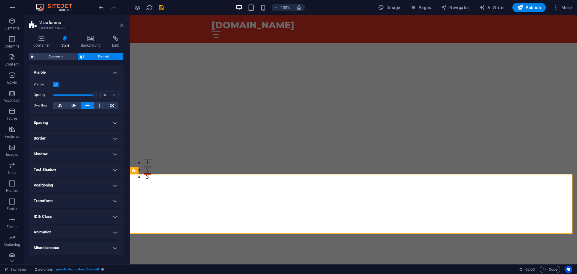
click at [121, 25] on icon at bounding box center [122, 25] width 4 height 5
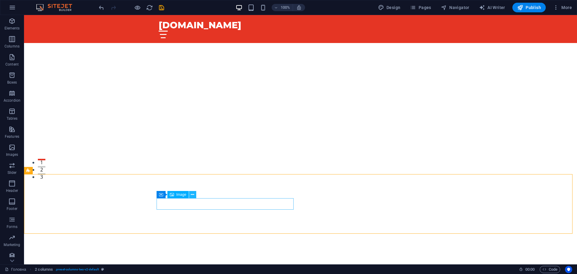
click at [193, 197] on icon at bounding box center [192, 195] width 3 height 6
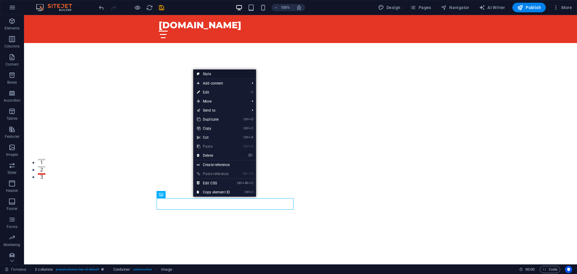
click at [222, 73] on link "Style" at bounding box center [224, 73] width 63 height 9
select select "rem"
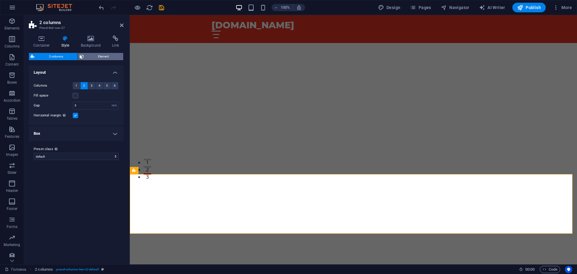
click at [93, 55] on span "Element" at bounding box center [104, 56] width 36 height 7
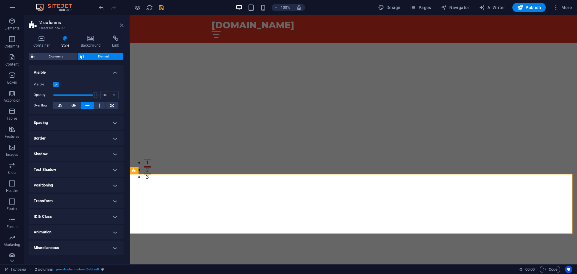
click at [121, 28] on link at bounding box center [122, 25] width 4 height 5
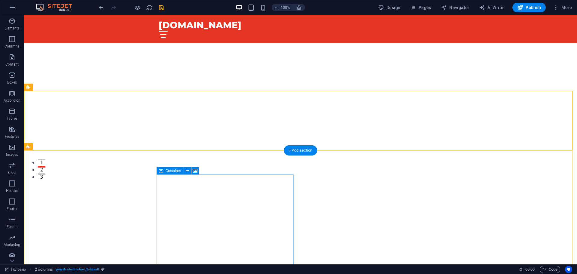
scroll to position [180, 0]
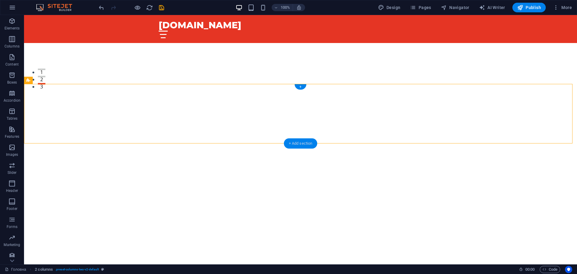
click at [302, 140] on div "+ Add section" at bounding box center [300, 143] width 33 height 10
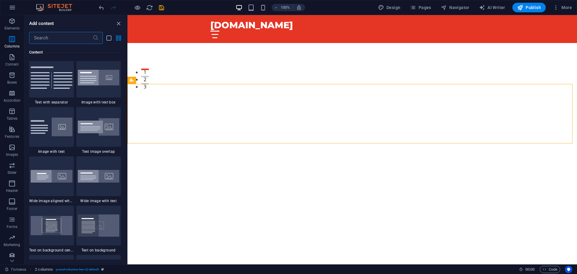
scroll to position [1048, 0]
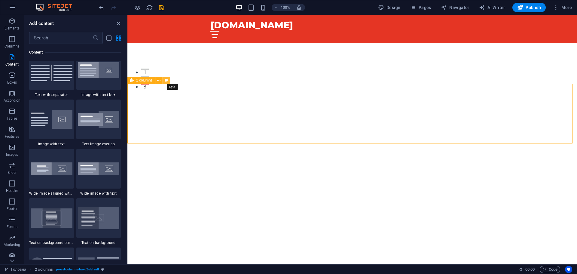
click at [165, 80] on icon at bounding box center [166, 80] width 3 height 6
select select "rem"
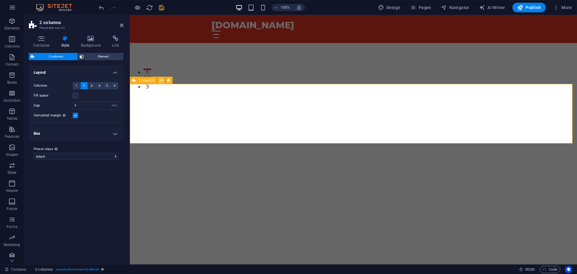
click at [163, 80] on icon at bounding box center [161, 80] width 3 height 6
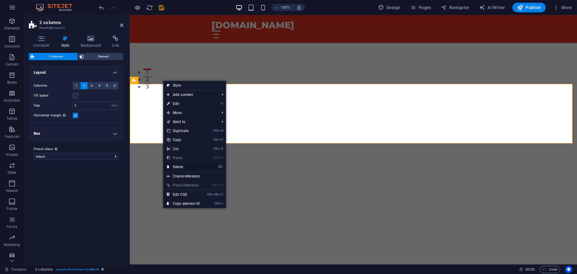
click at [181, 168] on link "⌦ Delete" at bounding box center [183, 166] width 40 height 9
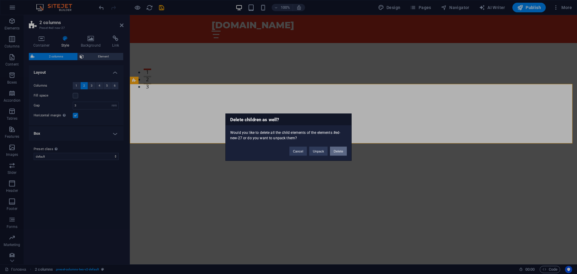
click at [345, 152] on button "Delete" at bounding box center [338, 150] width 17 height 9
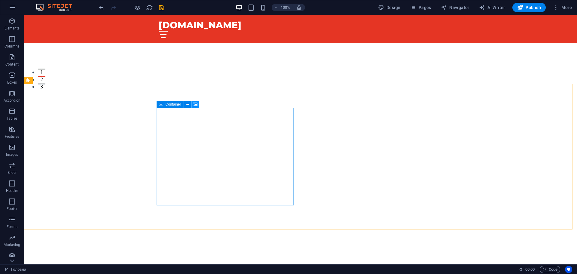
click at [194, 105] on icon at bounding box center [195, 104] width 5 height 6
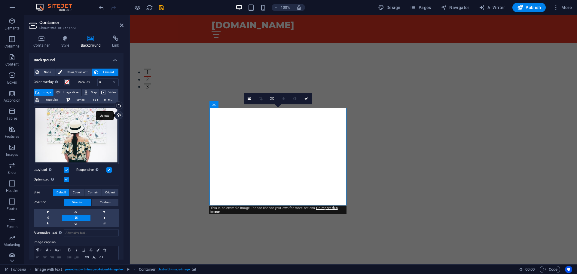
click at [117, 116] on div "Upload" at bounding box center [118, 115] width 9 height 9
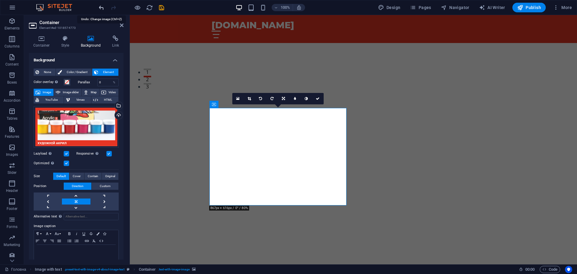
click at [102, 6] on icon "undo" at bounding box center [101, 7] width 7 height 7
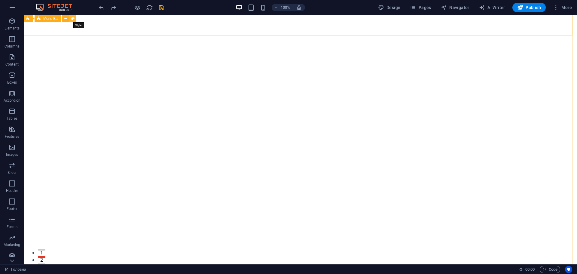
click at [73, 19] on icon at bounding box center [72, 19] width 3 height 6
select select "rem"
select select "preset-menu-v2-home-hero-logo-nav-h1-slogan-menu"
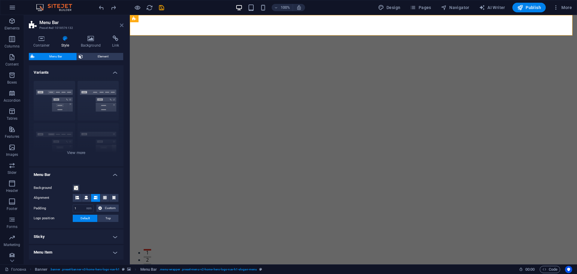
click at [121, 25] on icon at bounding box center [122, 25] width 4 height 5
